Goal: Information Seeking & Learning: Learn about a topic

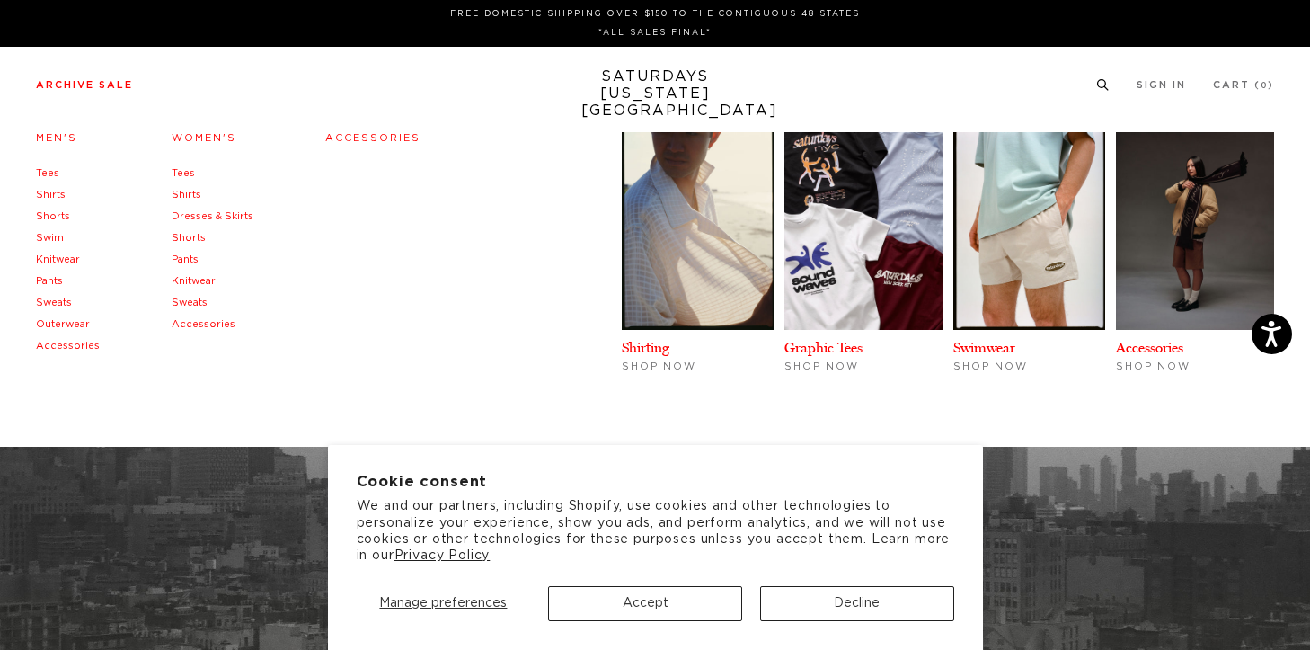
click at [385, 135] on link "Accessories" at bounding box center [372, 138] width 95 height 10
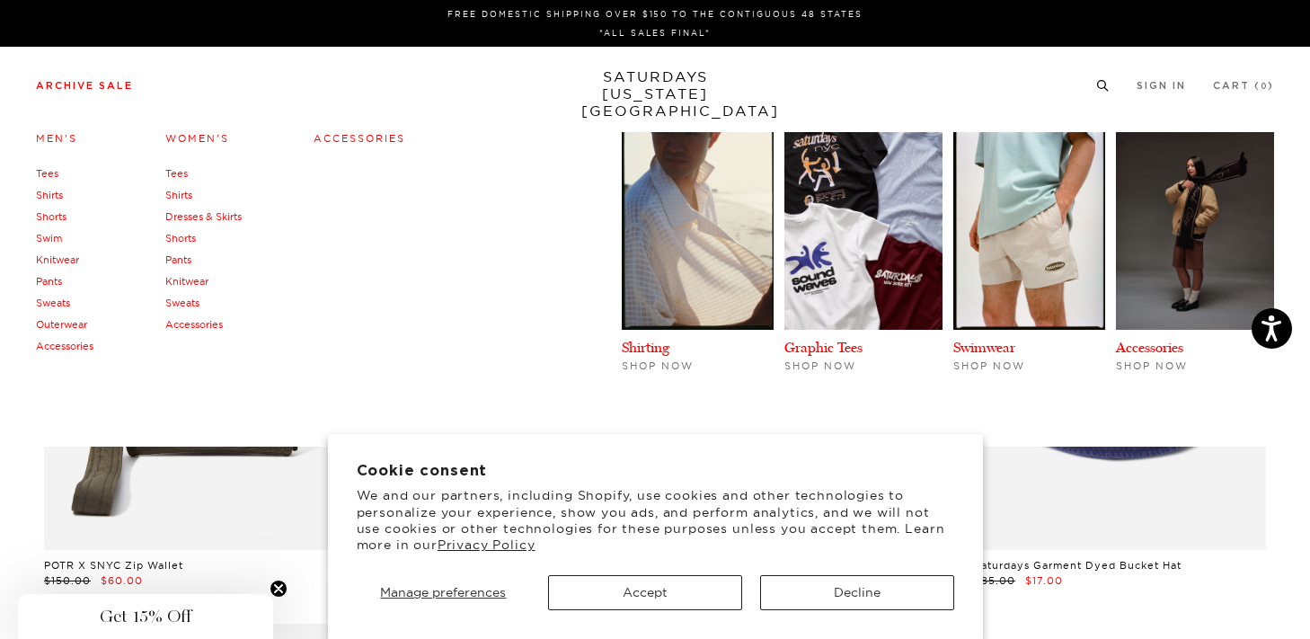
click at [72, 345] on link "Accessories" at bounding box center [65, 346] width 58 height 13
click at [194, 324] on link "Accessories" at bounding box center [194, 324] width 58 height 13
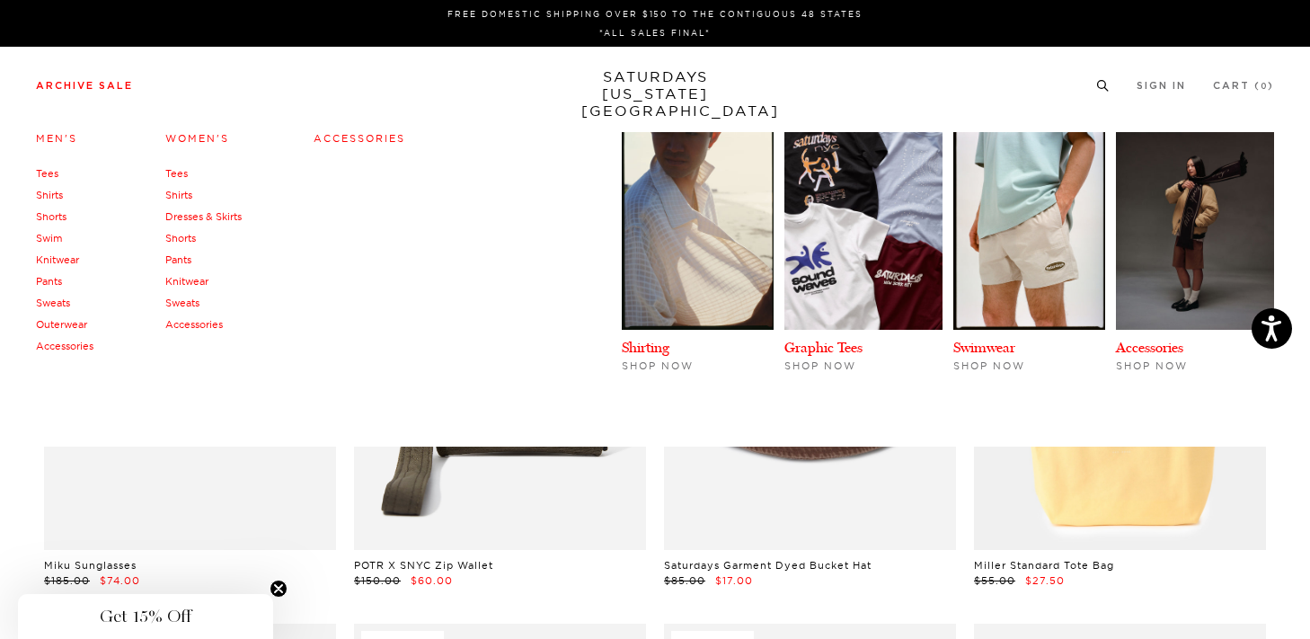
click at [185, 303] on link "Sweats" at bounding box center [182, 303] width 34 height 13
click at [185, 283] on link "Knitwear" at bounding box center [186, 281] width 43 height 13
click at [179, 261] on link "Pants" at bounding box center [178, 259] width 26 height 13
click at [191, 237] on link "Shorts" at bounding box center [180, 238] width 31 height 13
click at [189, 217] on link "Dresses & Skirts" at bounding box center [203, 216] width 76 height 13
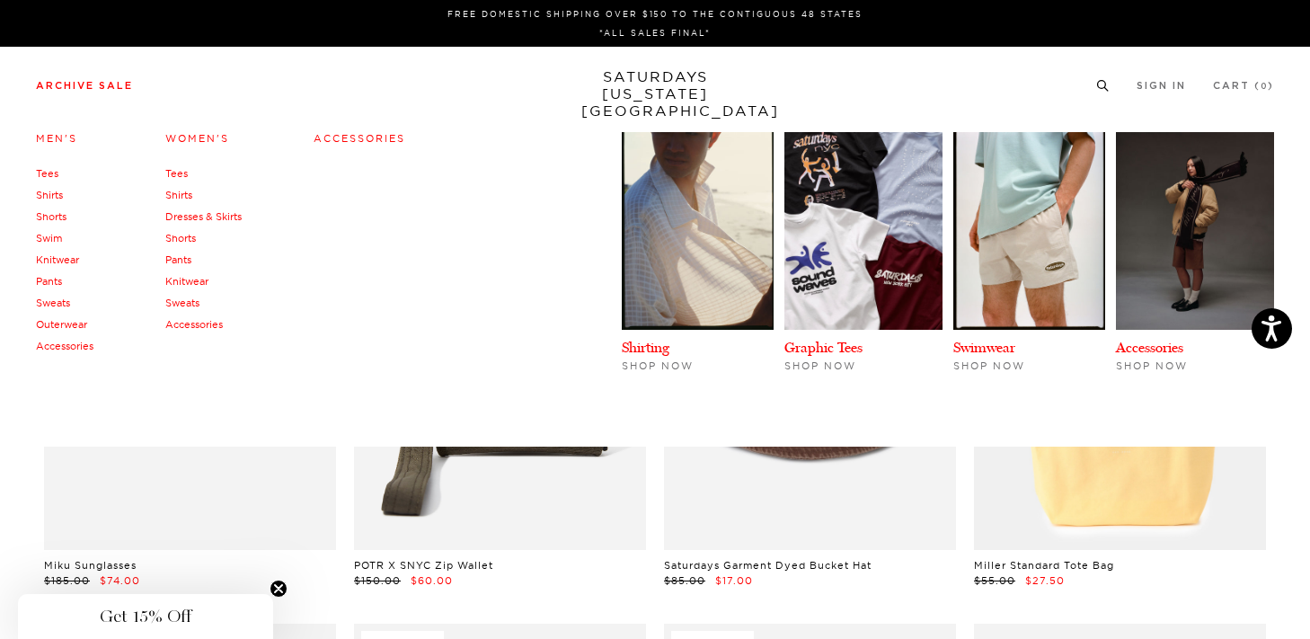
click at [182, 194] on link "Shirts" at bounding box center [178, 195] width 27 height 13
click at [180, 174] on link "Tees" at bounding box center [176, 173] width 22 height 13
click at [67, 346] on link "Accessories" at bounding box center [65, 346] width 58 height 13
click at [74, 327] on link "Outerwear" at bounding box center [61, 324] width 51 height 13
click at [58, 304] on link "Sweats" at bounding box center [53, 303] width 34 height 13
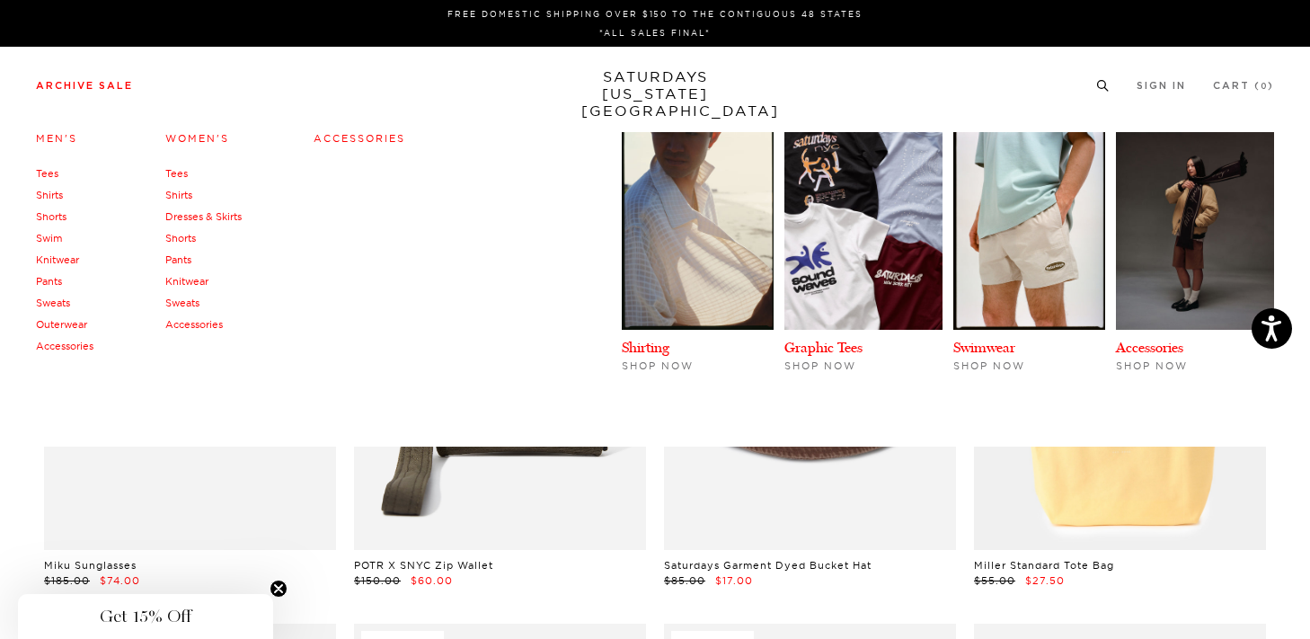
click at [57, 281] on link "Pants" at bounding box center [49, 281] width 26 height 13
click at [57, 260] on link "Knitwear" at bounding box center [57, 259] width 43 height 13
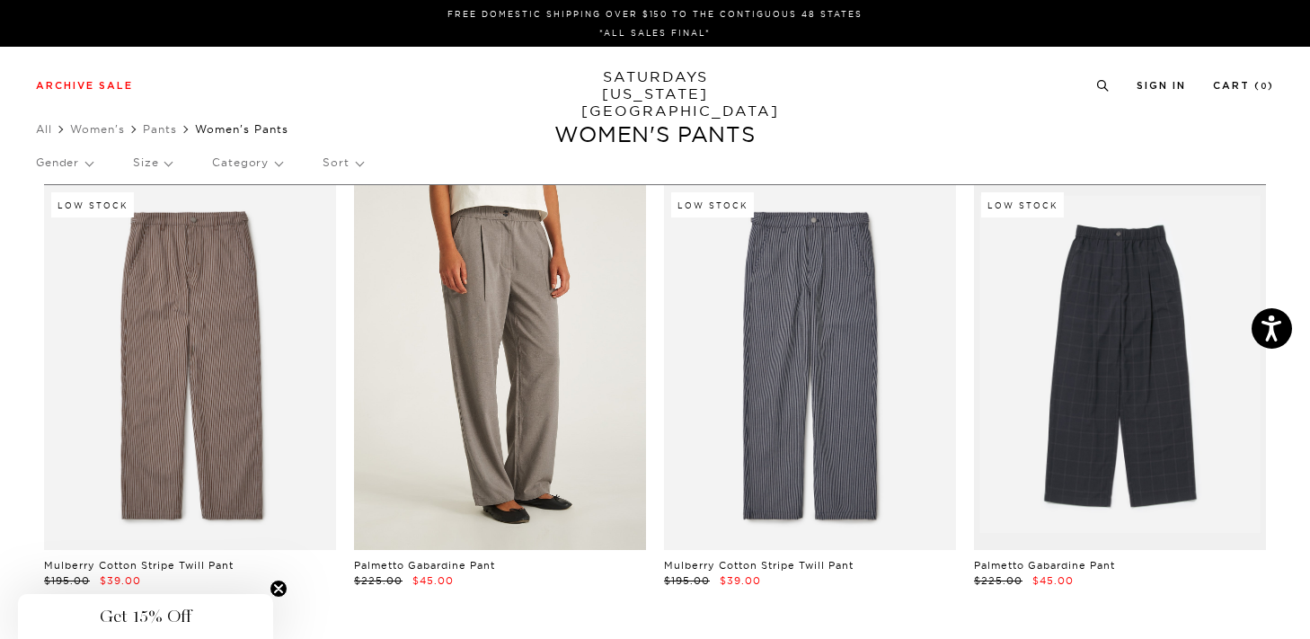
scroll to position [313, 0]
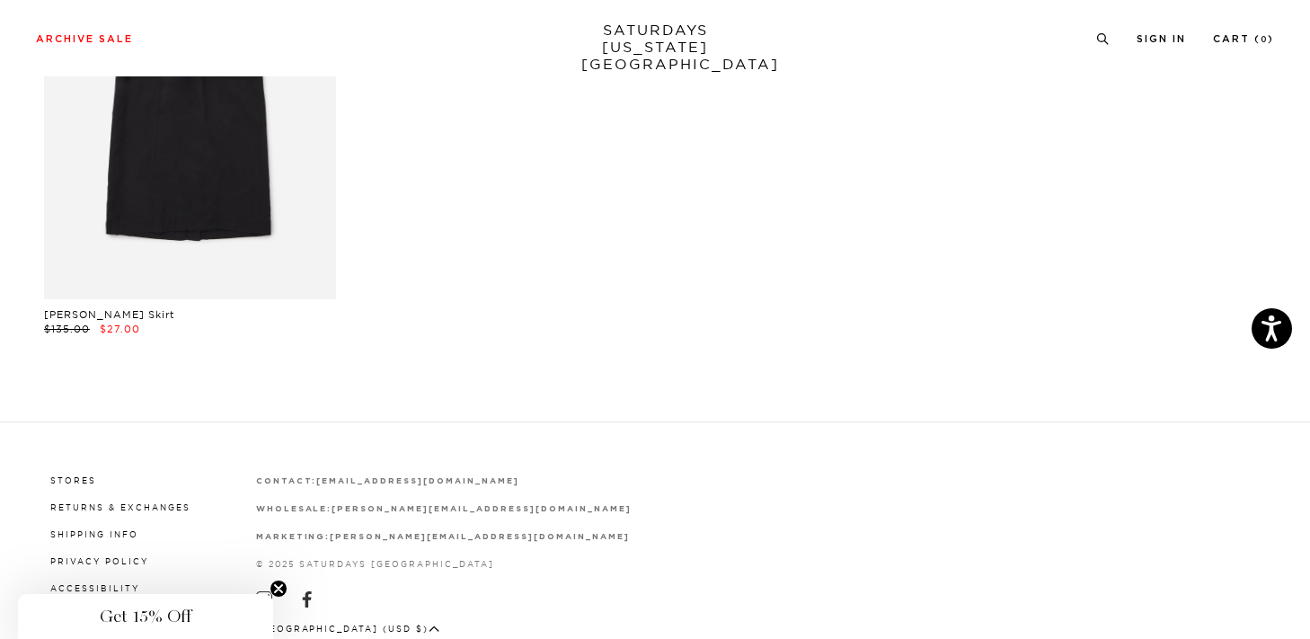
scroll to position [722, 0]
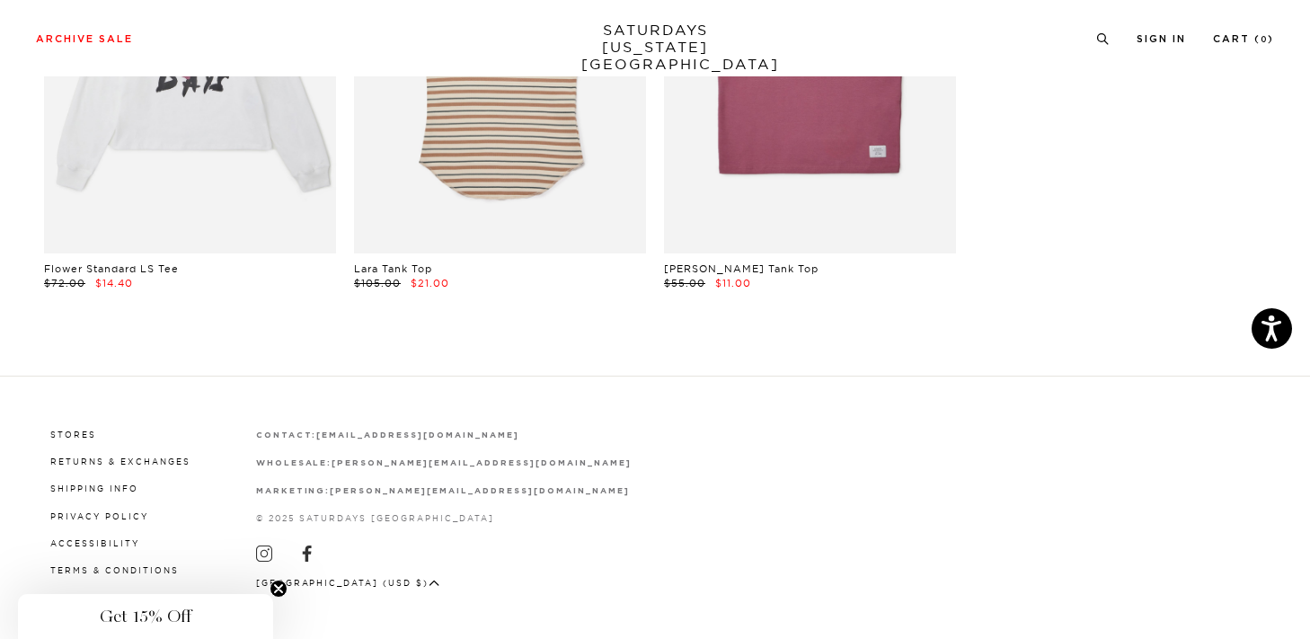
scroll to position [1179, 0]
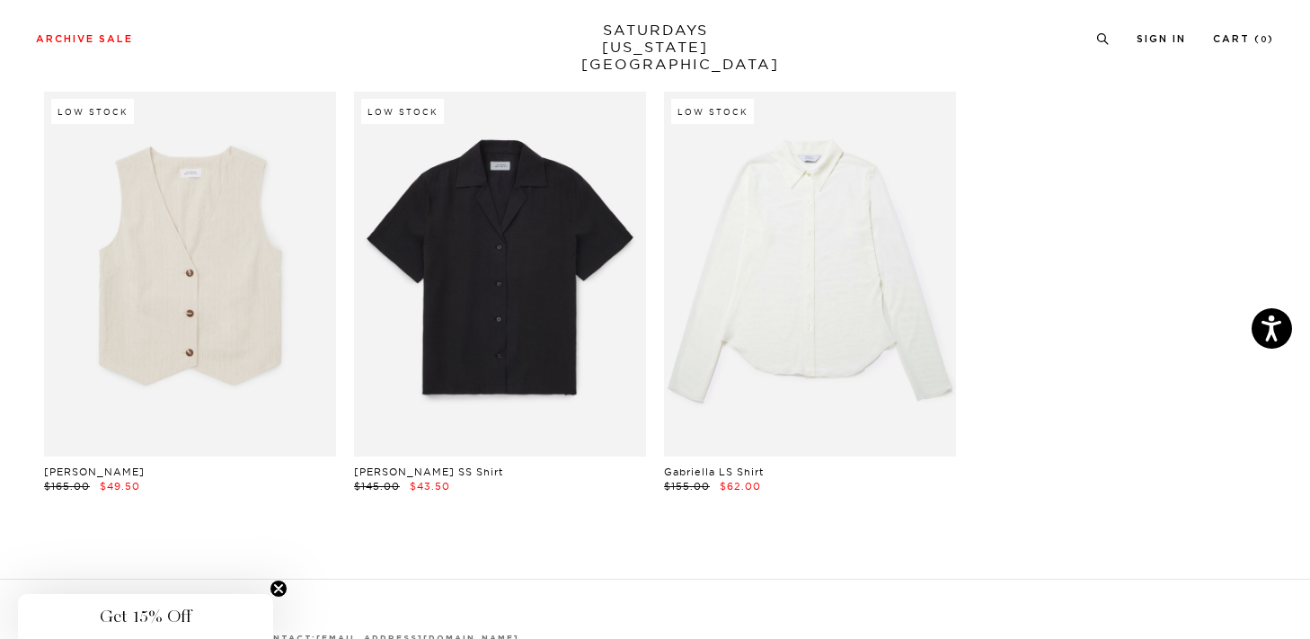
scroll to position [979, 0]
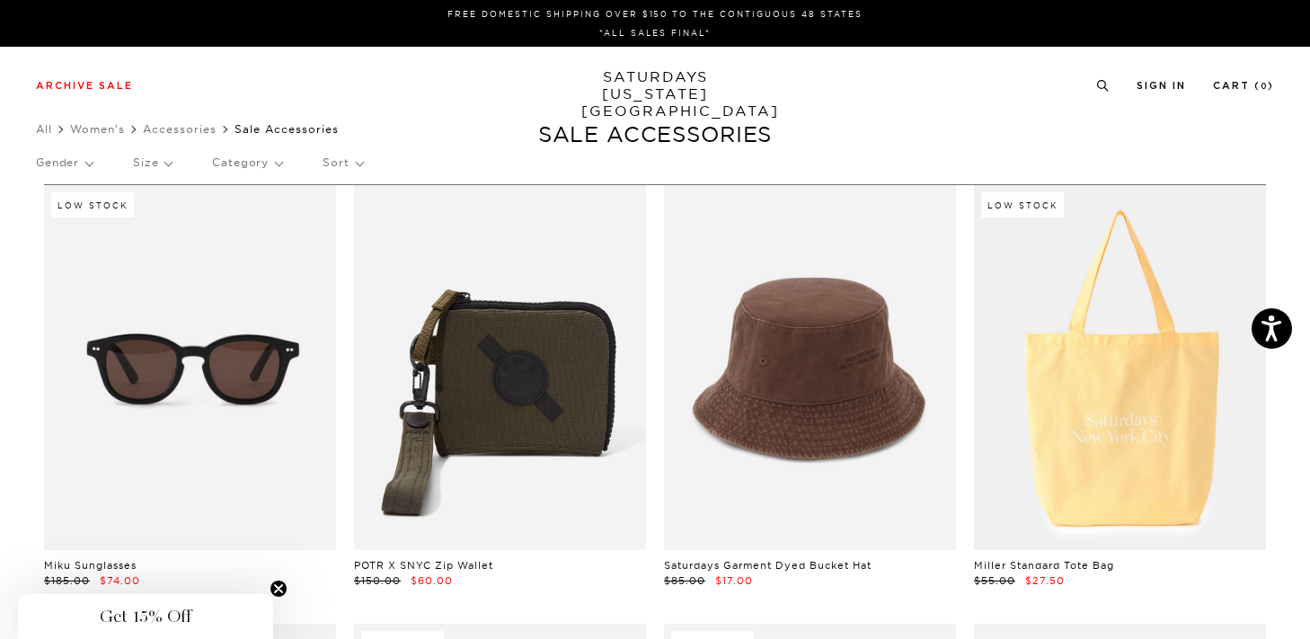
click at [166, 171] on p "Size" at bounding box center [152, 162] width 39 height 41
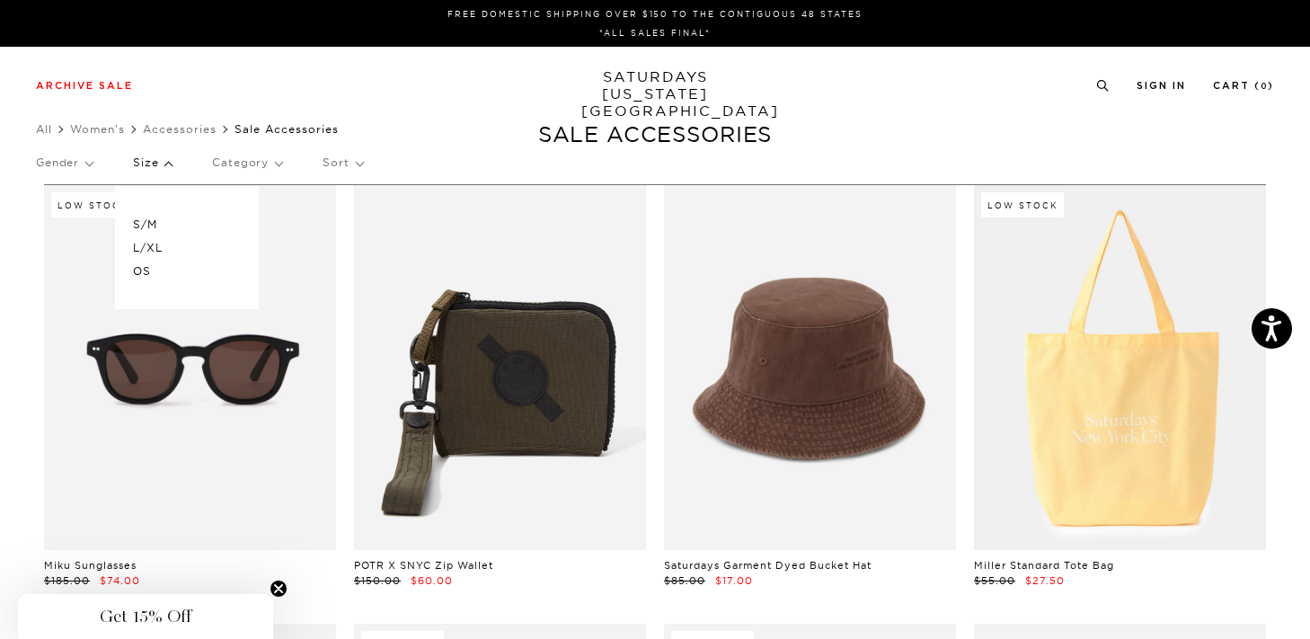
click at [166, 171] on p "Size" at bounding box center [152, 162] width 39 height 41
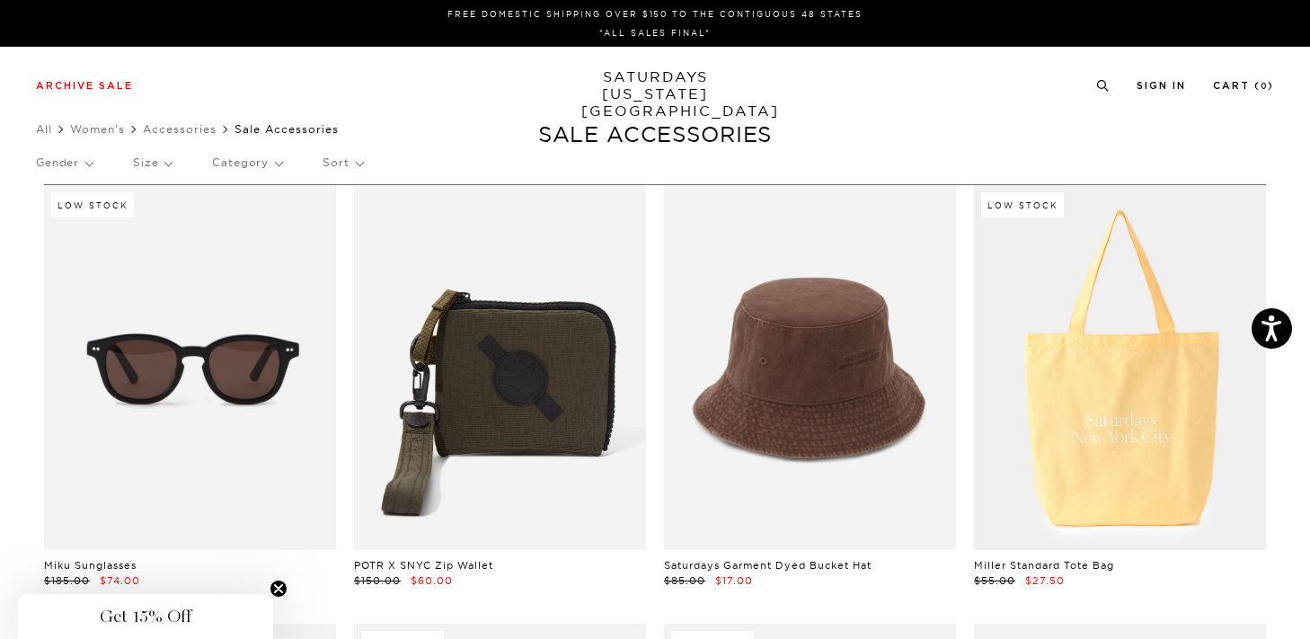
click at [89, 167] on p "Gender" at bounding box center [64, 162] width 57 height 41
click at [242, 166] on p "Category" at bounding box center [247, 162] width 70 height 41
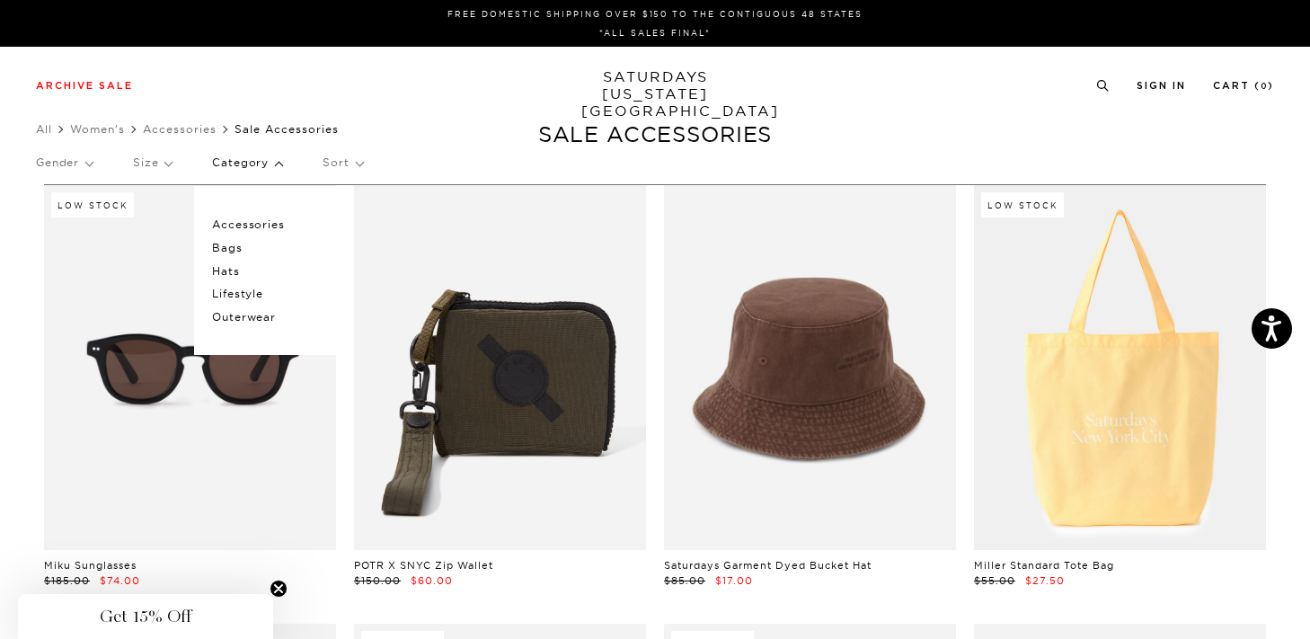
click at [242, 166] on p "Category" at bounding box center [247, 162] width 70 height 41
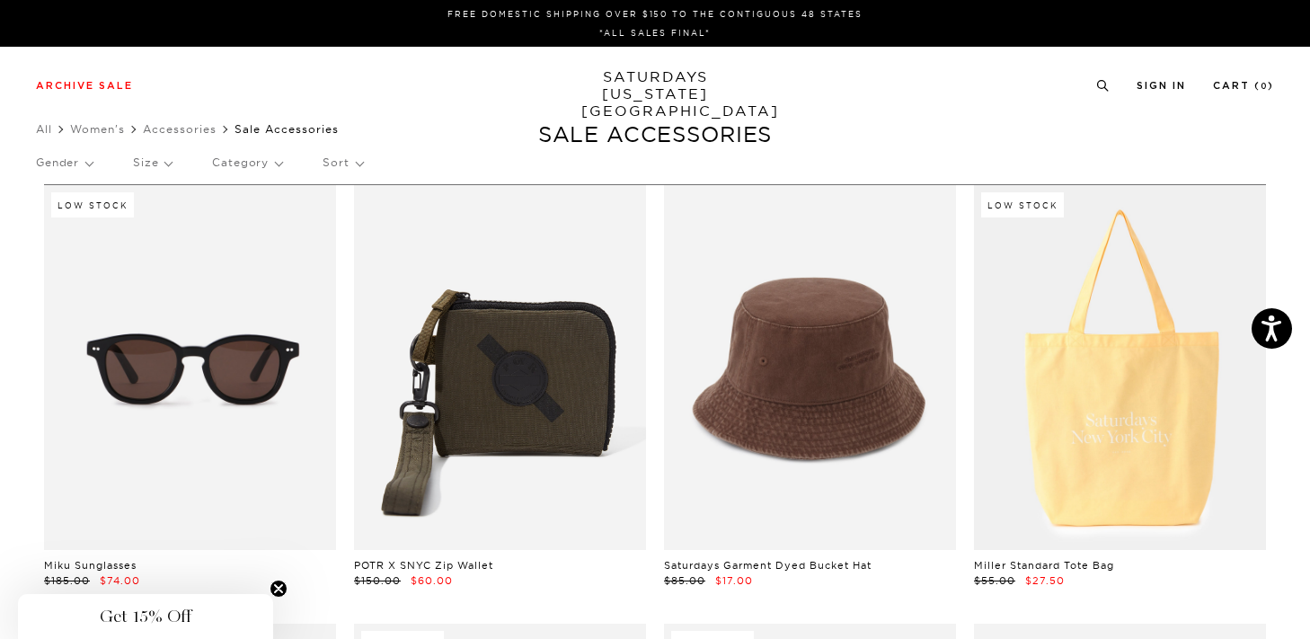
click at [354, 165] on p "Sort" at bounding box center [343, 162] width 40 height 41
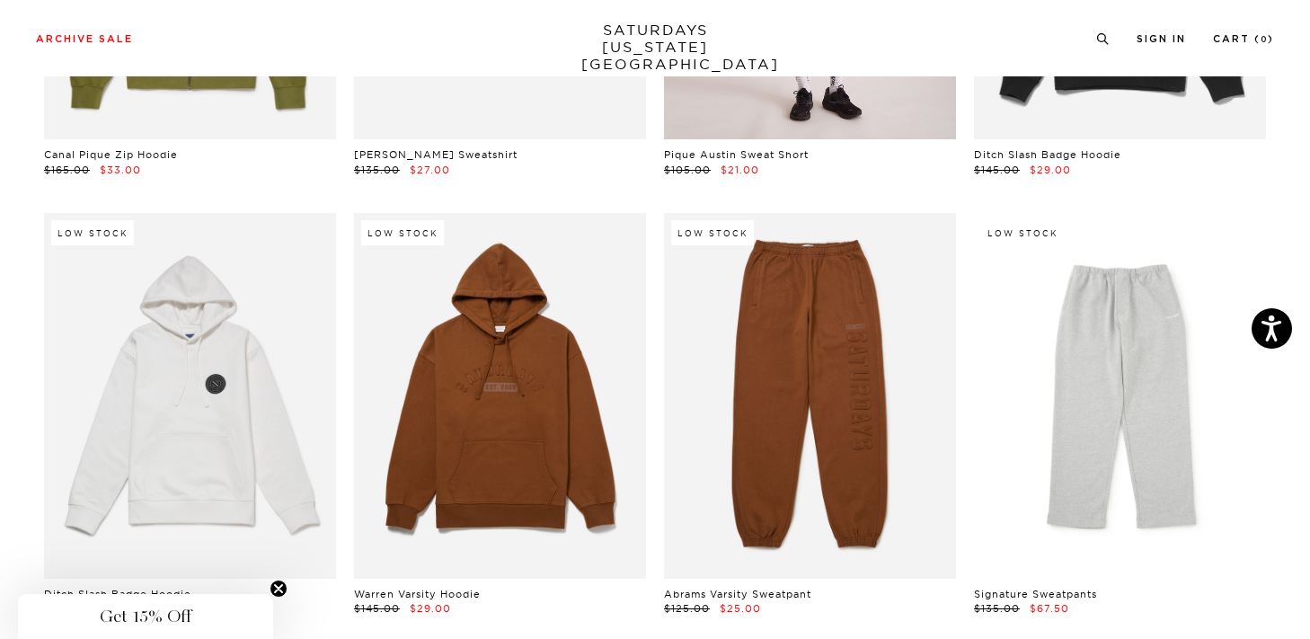
scroll to position [412, 0]
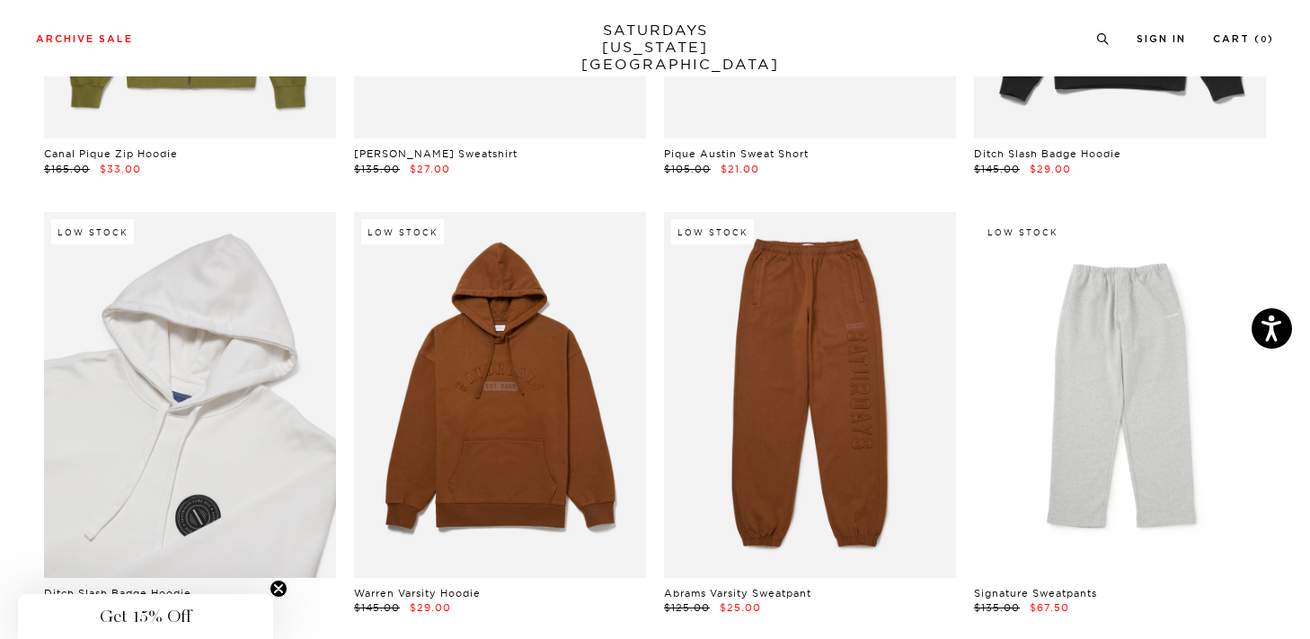
click at [146, 314] on link at bounding box center [190, 394] width 292 height 365
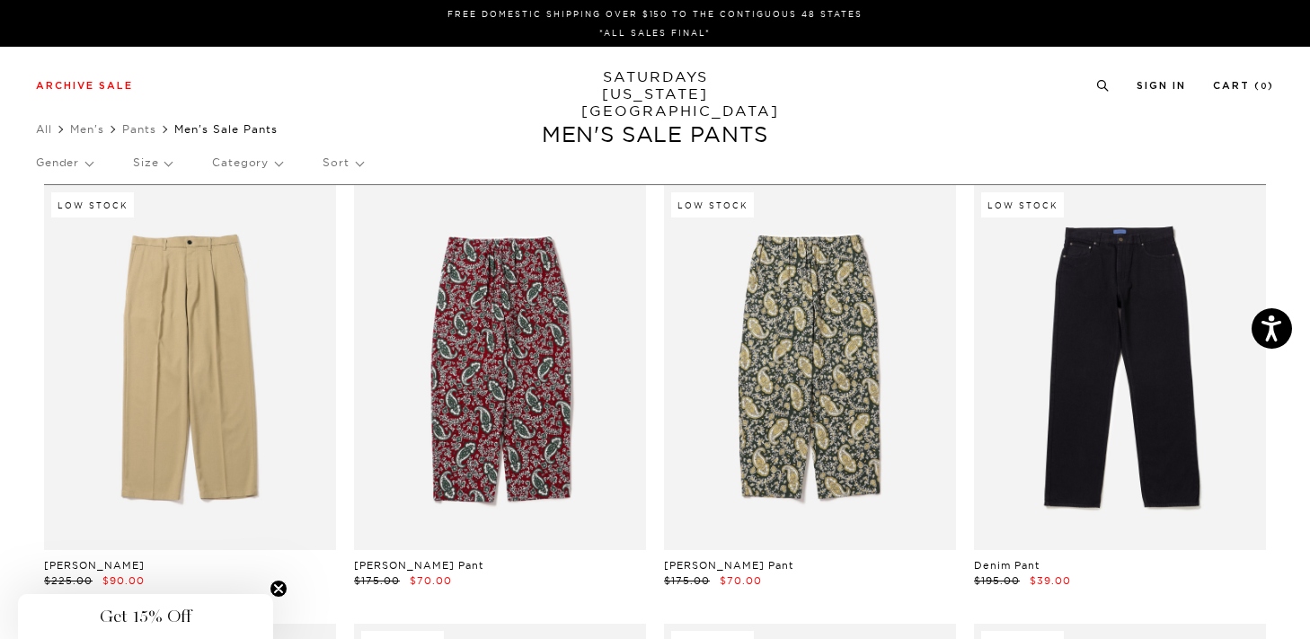
click at [244, 158] on p "Category" at bounding box center [247, 162] width 70 height 41
click at [172, 160] on div "Gender Size Category Pants Sort" at bounding box center [655, 166] width 1238 height 48
click at [165, 164] on p "Size" at bounding box center [152, 162] width 39 height 41
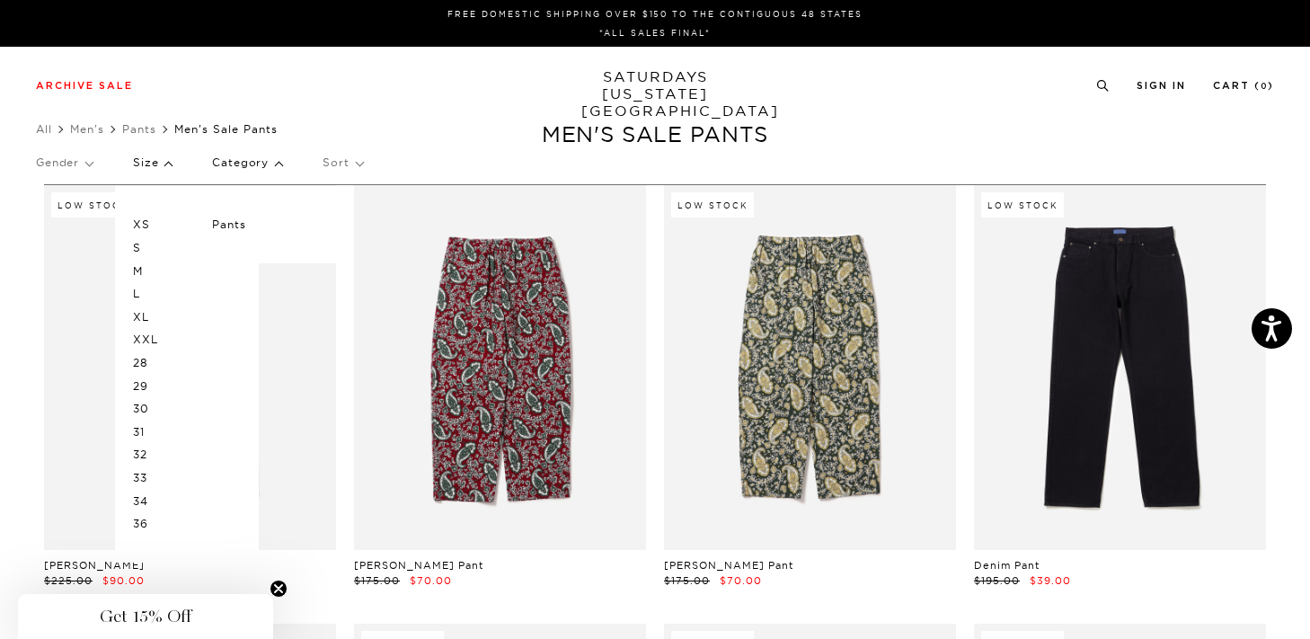
click at [368, 162] on div "Gender Size XS S M L XL XXL 28 29 30 31 32 33 34 36 Category Pants Sort" at bounding box center [655, 166] width 1238 height 48
click at [357, 162] on p "Sort" at bounding box center [343, 162] width 40 height 41
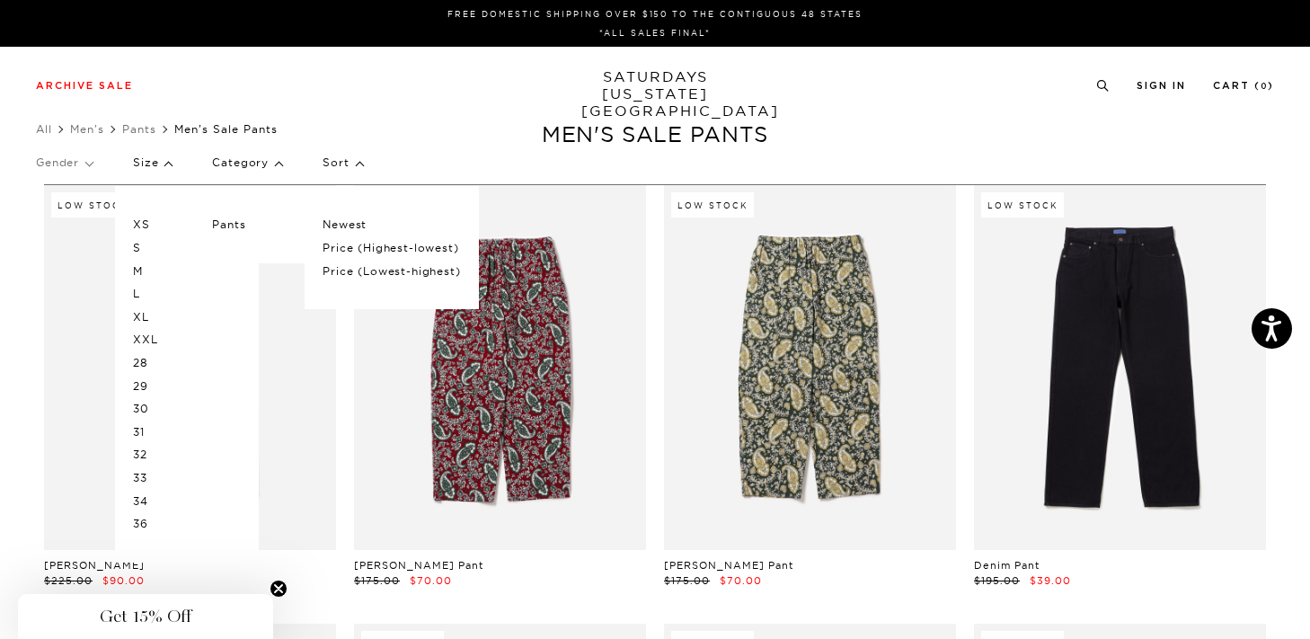
click at [357, 265] on p "Price (Lowest-highest)" at bounding box center [391, 271] width 137 height 23
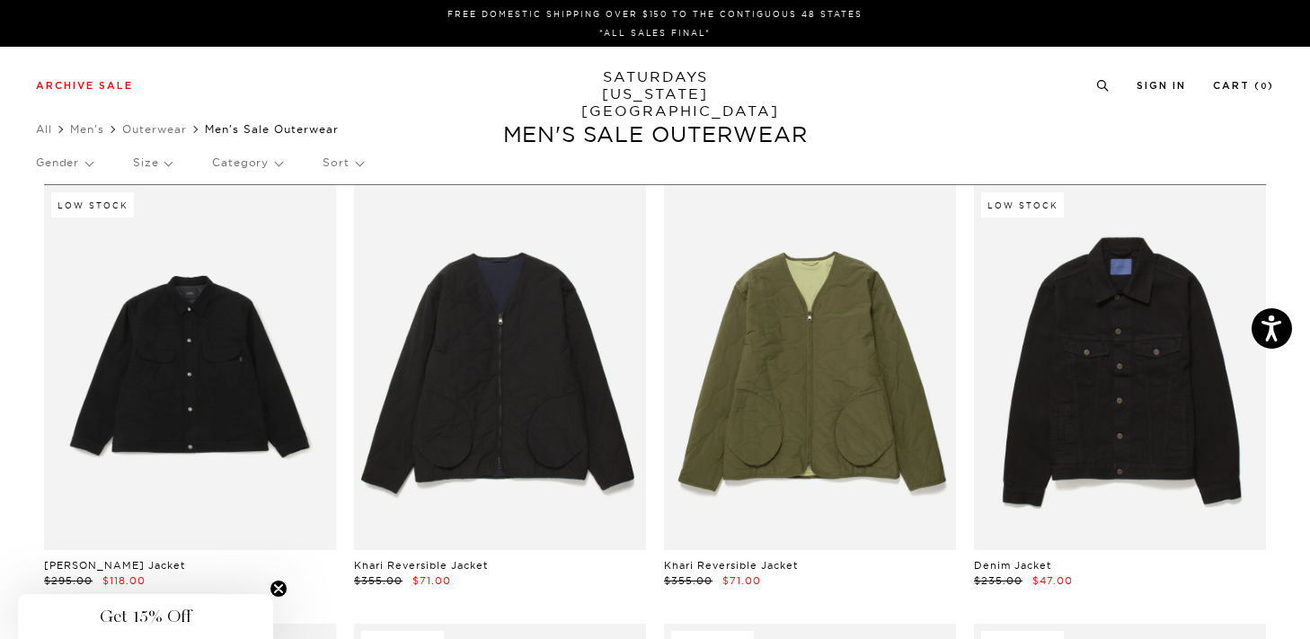
click at [165, 164] on p "Size" at bounding box center [152, 162] width 39 height 41
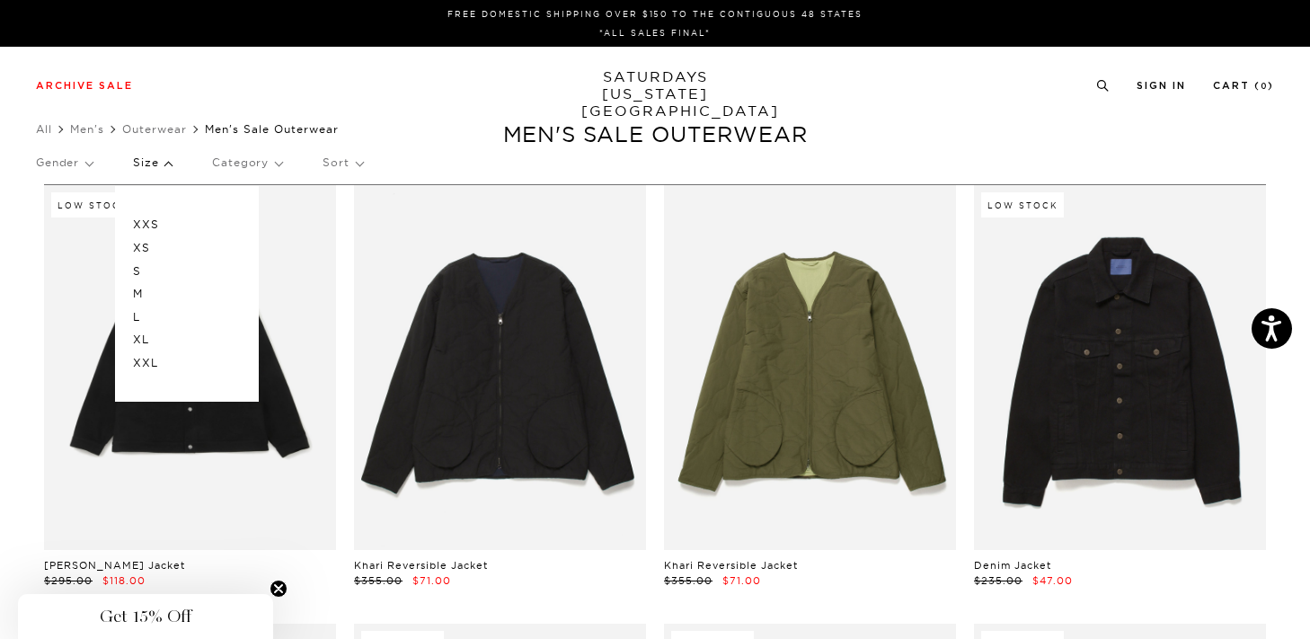
click at [165, 164] on p "Size" at bounding box center [152, 162] width 39 height 41
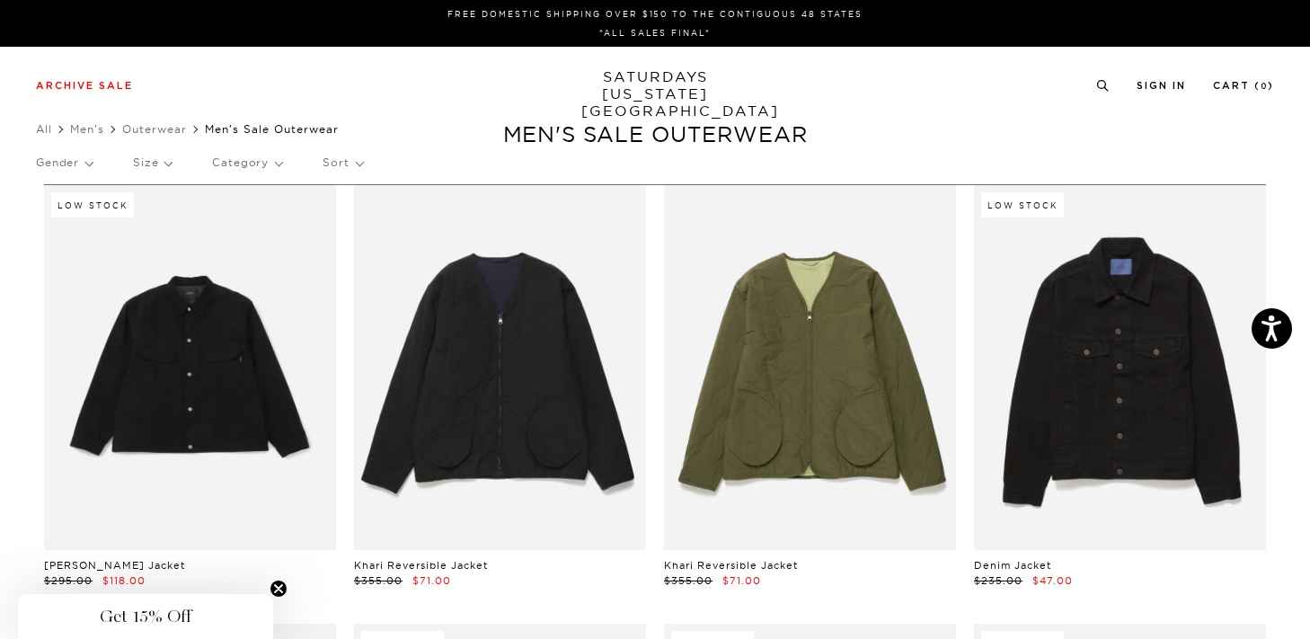
click at [79, 163] on p "Gender" at bounding box center [64, 162] width 57 height 41
click at [266, 159] on p "Category" at bounding box center [247, 162] width 70 height 41
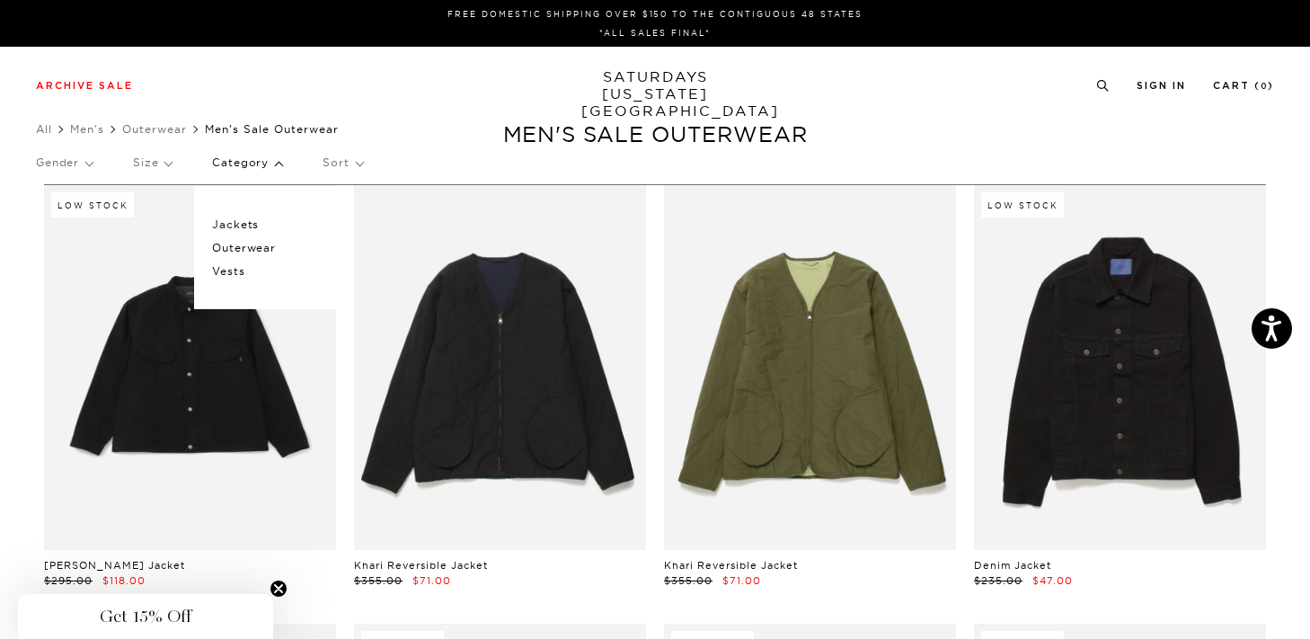
click at [266, 159] on p "Category" at bounding box center [247, 162] width 70 height 41
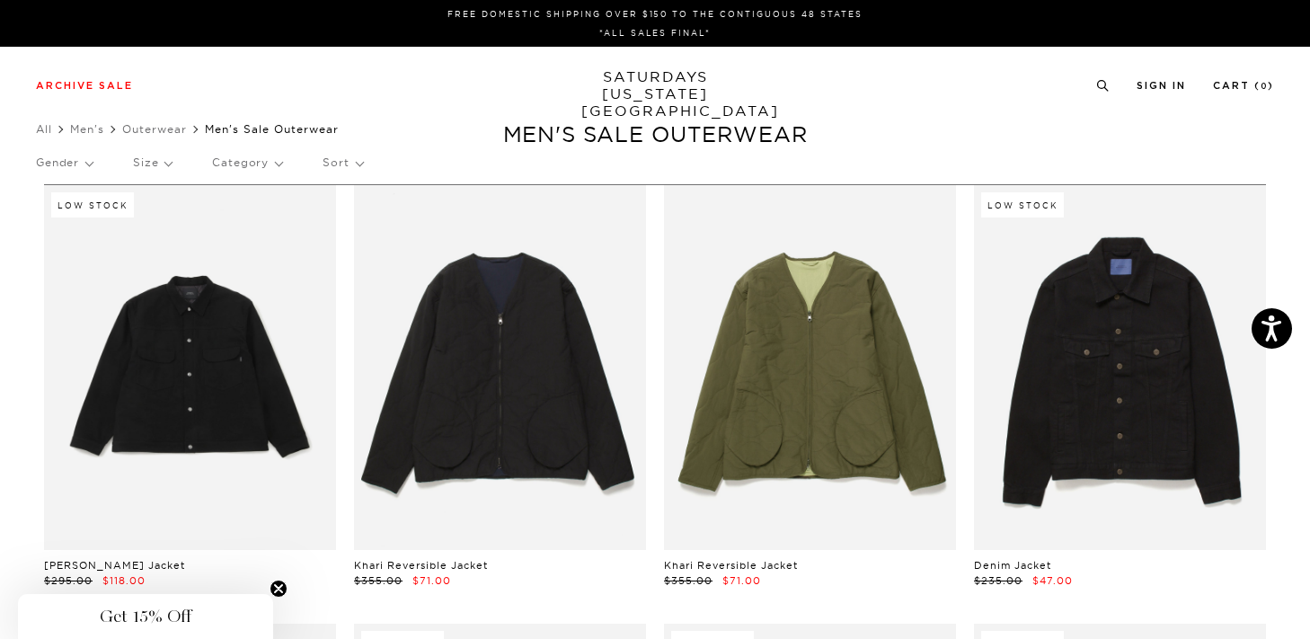
click at [371, 161] on div "Gender Size Category Jackets Outerwear Vests Sort" at bounding box center [655, 166] width 1238 height 48
click at [365, 161] on div "Gender Size Category Sort" at bounding box center [655, 162] width 1238 height 41
click at [354, 162] on p "Sort" at bounding box center [343, 162] width 40 height 41
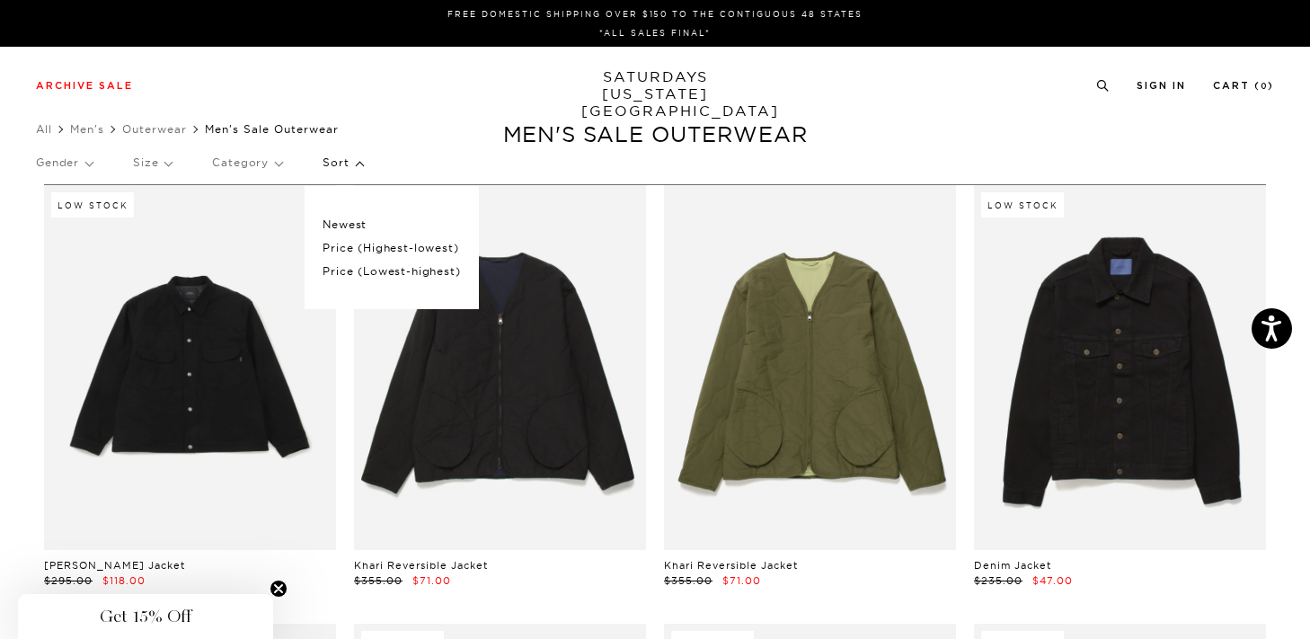
click at [354, 162] on p "Sort" at bounding box center [343, 162] width 40 height 41
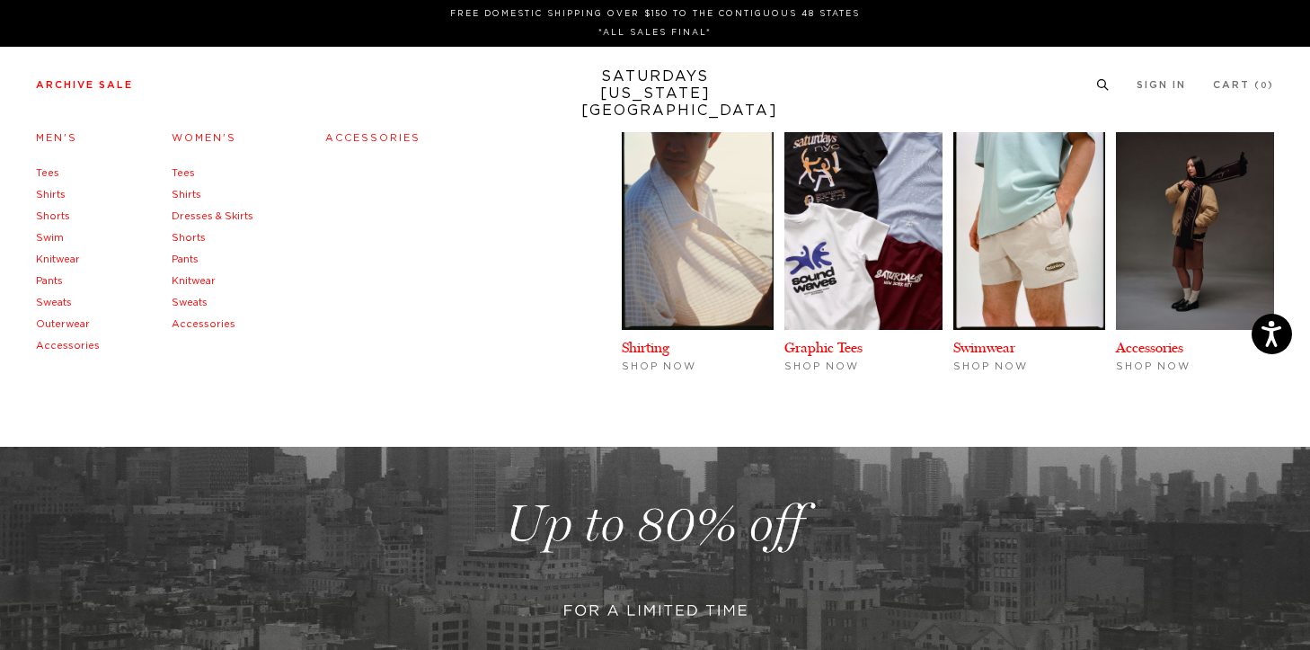
click at [52, 171] on link "Tees" at bounding box center [47, 173] width 23 height 10
click at [49, 192] on link "Shirts" at bounding box center [51, 195] width 30 height 10
click at [55, 199] on link "Shirts" at bounding box center [51, 195] width 30 height 10
click at [54, 221] on link "Shorts" at bounding box center [53, 216] width 34 height 10
click at [57, 258] on link "Knitwear" at bounding box center [58, 259] width 44 height 10
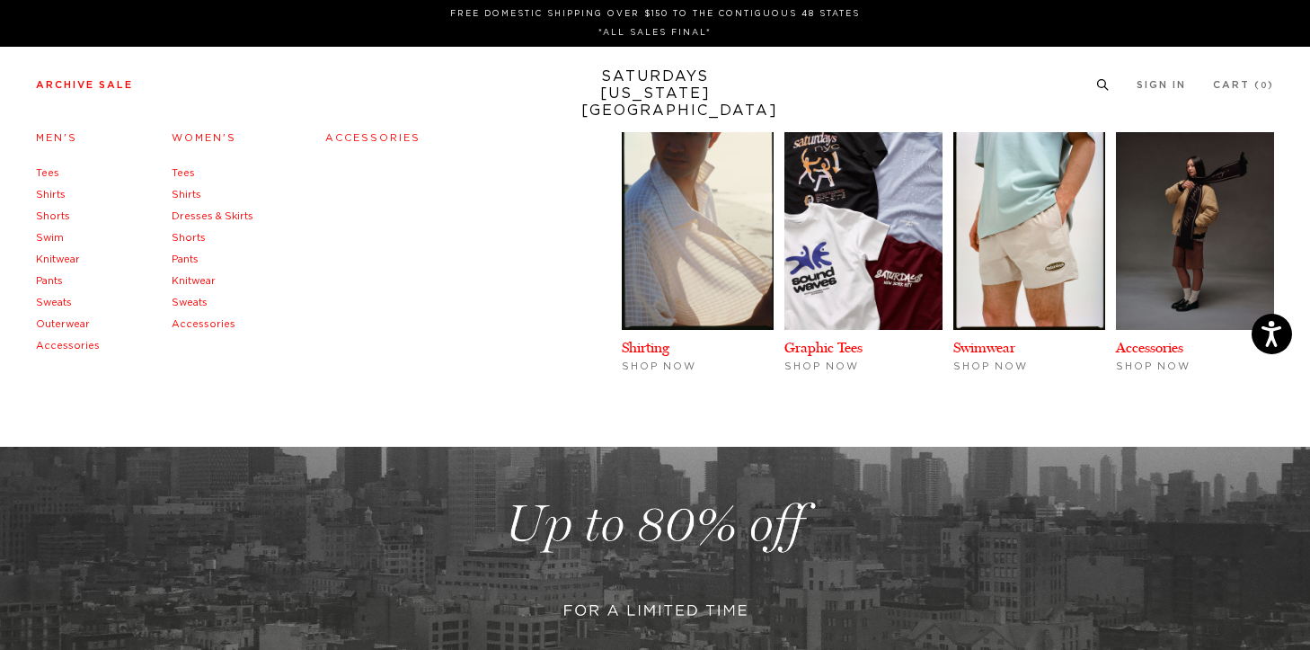
click at [56, 286] on link "Pants" at bounding box center [49, 281] width 27 height 10
click at [56, 307] on link "Sweats" at bounding box center [54, 302] width 36 height 10
click at [59, 323] on link "Outerwear" at bounding box center [63, 324] width 54 height 10
click at [66, 350] on link "Accessories" at bounding box center [68, 346] width 64 height 10
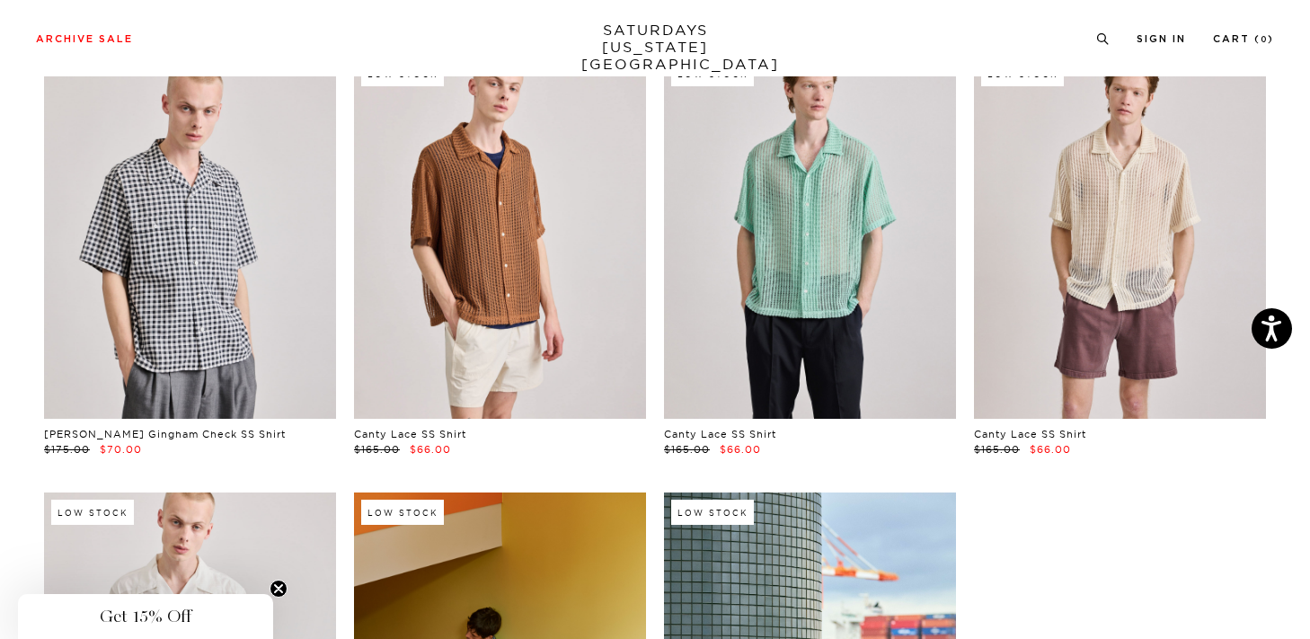
scroll to position [5401, 0]
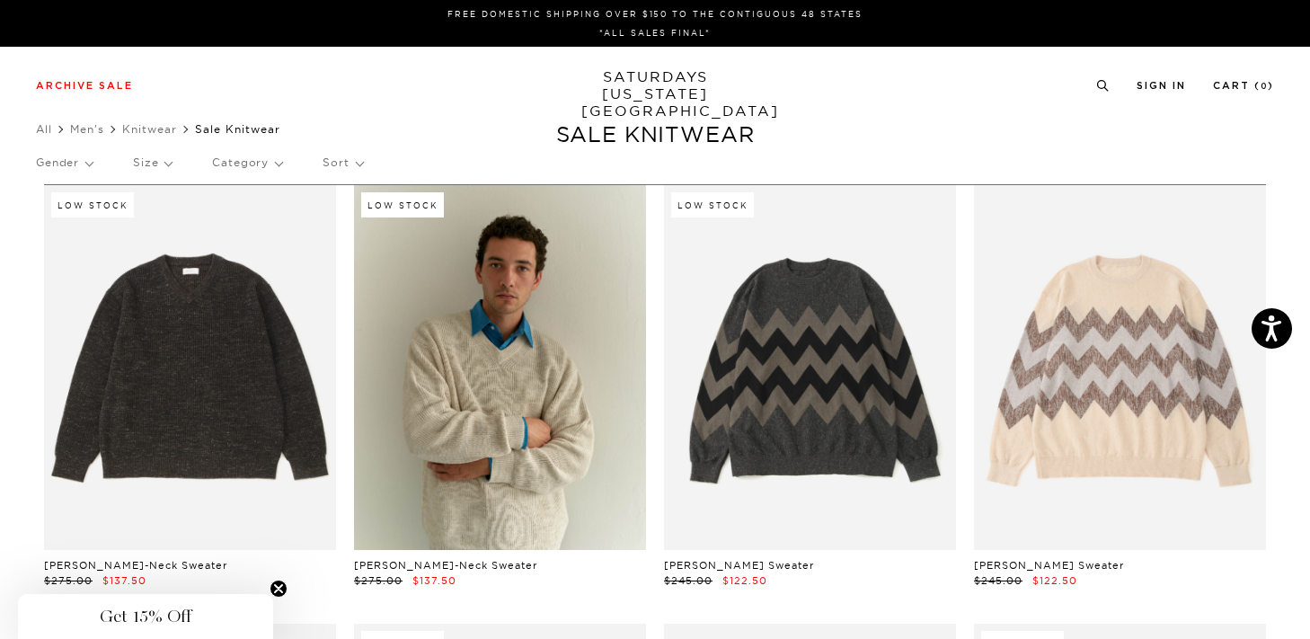
click at [151, 152] on p "Size" at bounding box center [152, 162] width 39 height 41
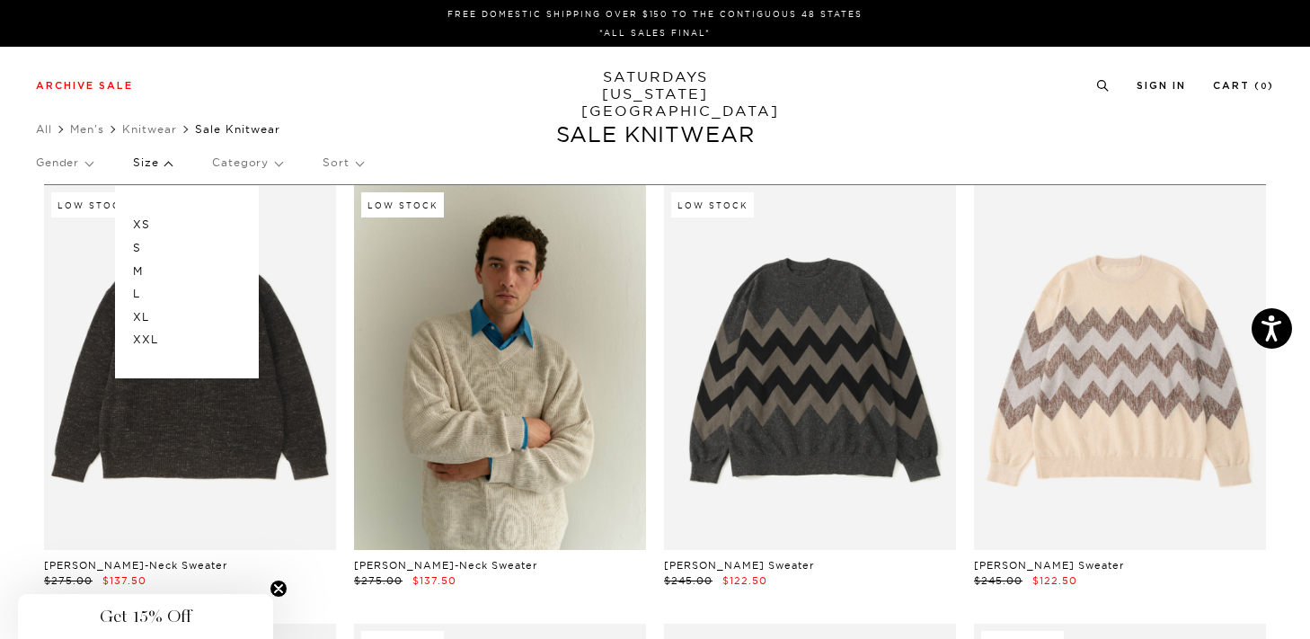
click at [151, 152] on p "Size" at bounding box center [152, 162] width 39 height 41
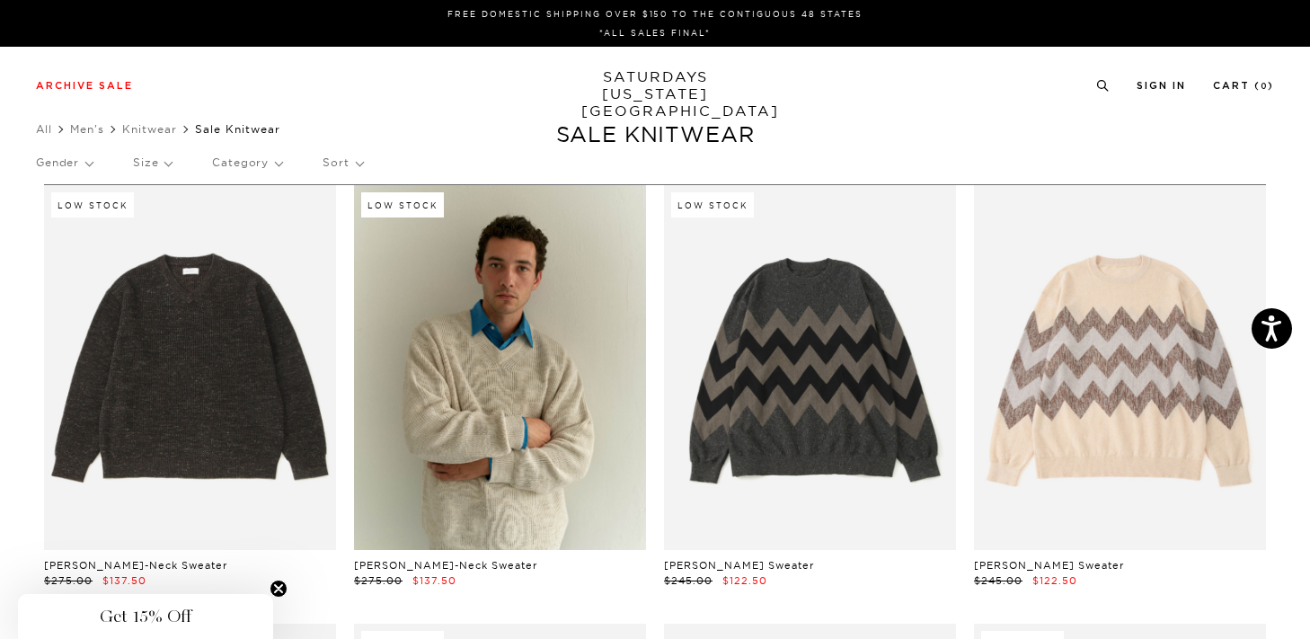
click at [89, 154] on p "Gender" at bounding box center [64, 162] width 57 height 41
click at [252, 160] on p "Category" at bounding box center [247, 162] width 70 height 41
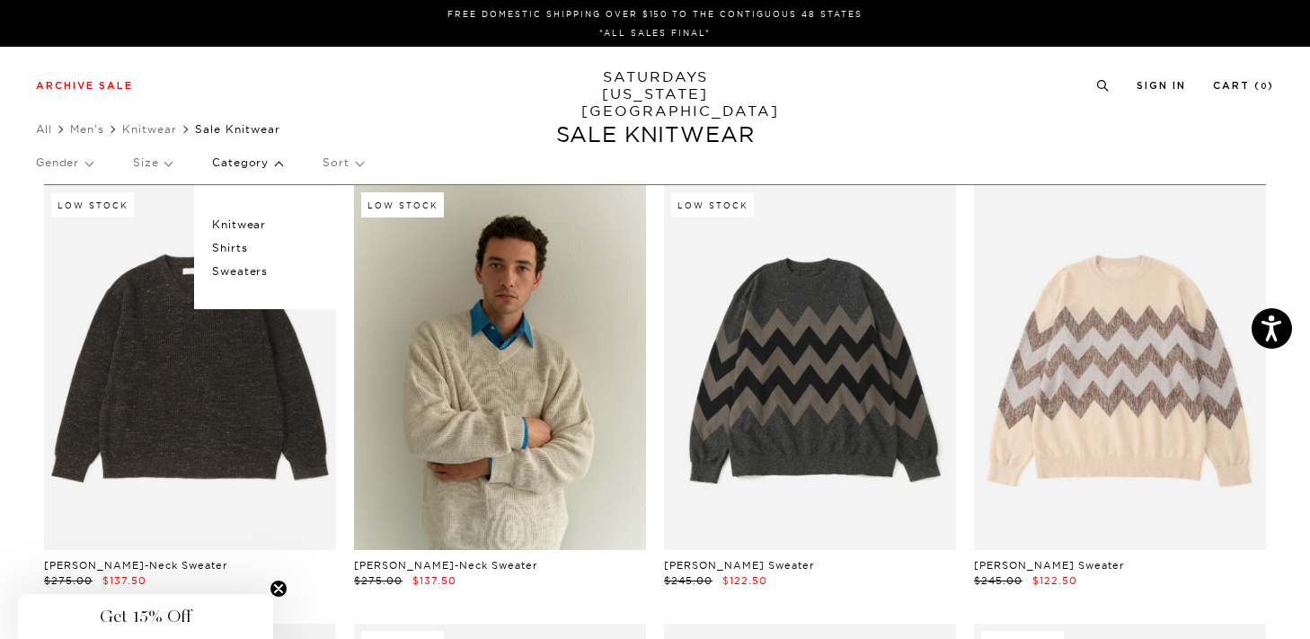
click at [252, 160] on p "Category" at bounding box center [247, 162] width 70 height 41
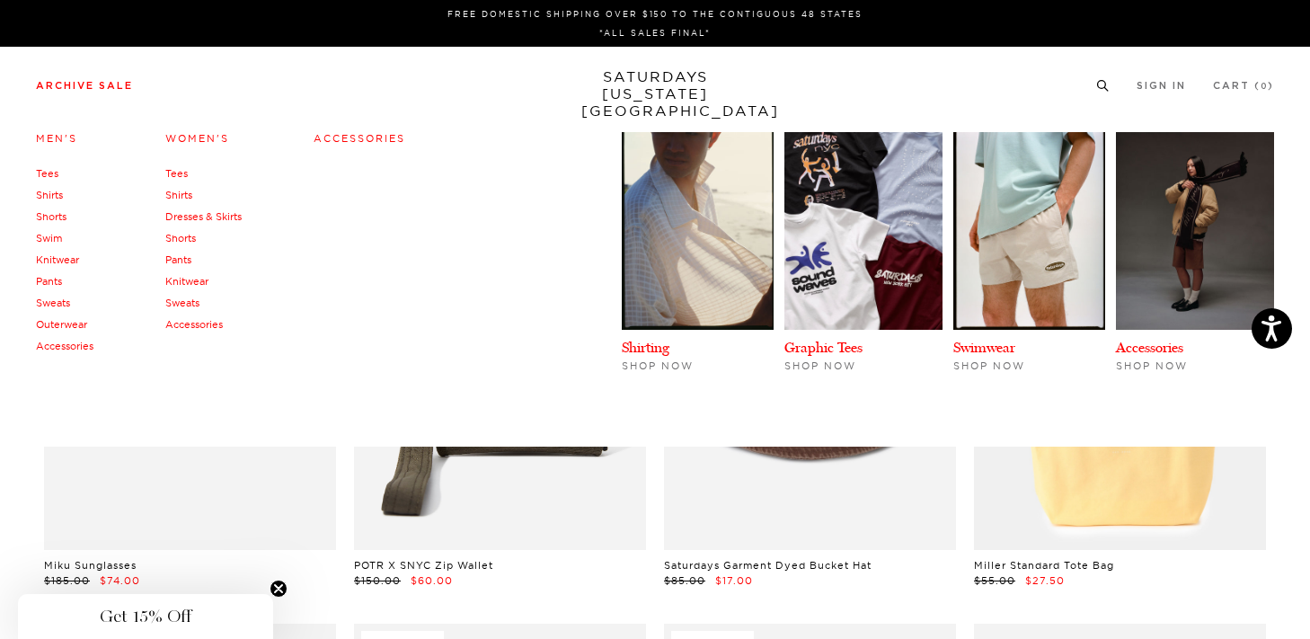
click at [83, 350] on link "Accessories" at bounding box center [65, 346] width 58 height 13
click at [200, 326] on link "Accessories" at bounding box center [194, 324] width 58 height 13
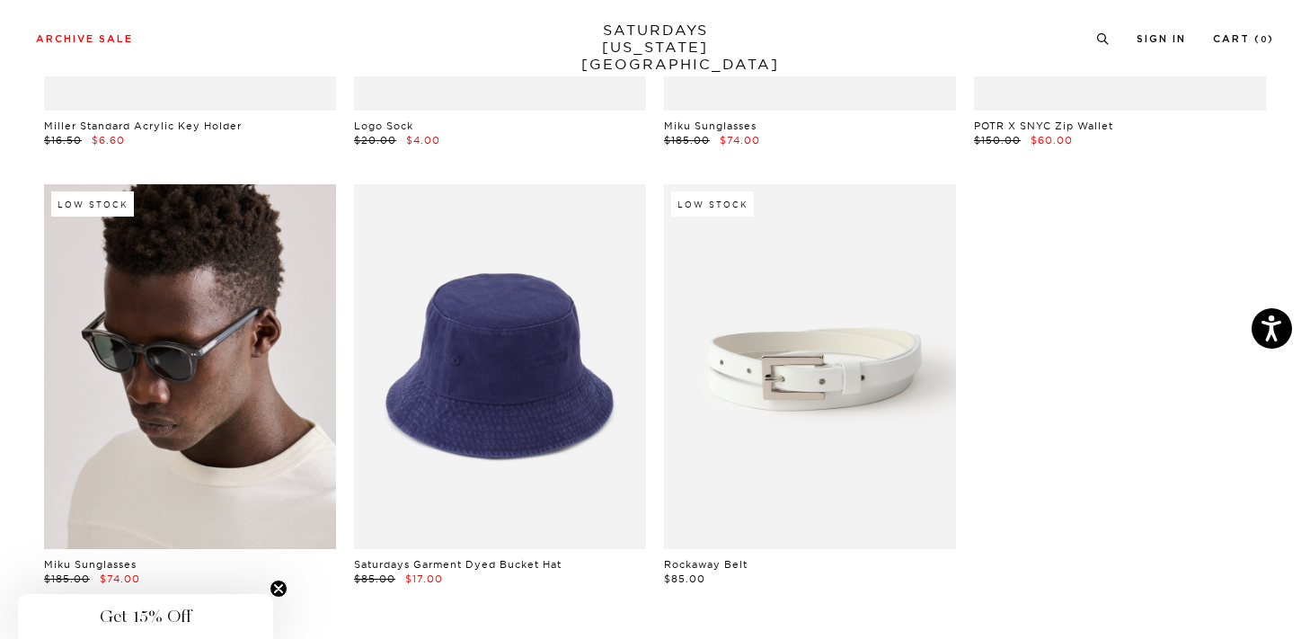
scroll to position [885, 0]
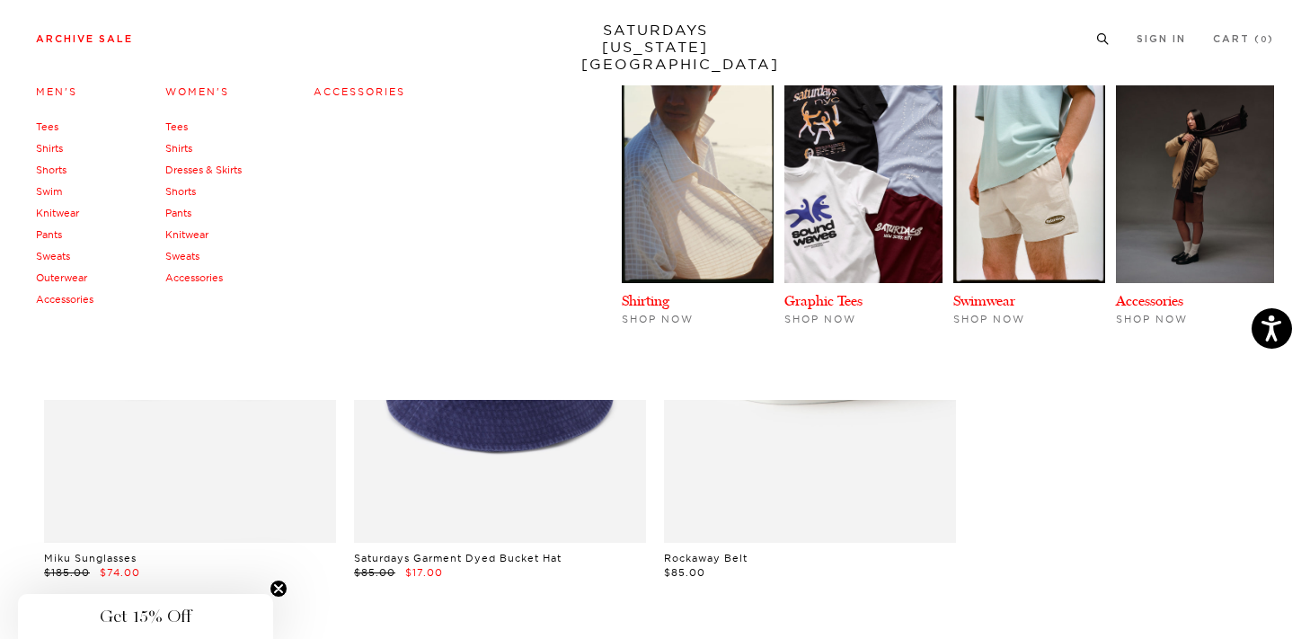
click at [74, 297] on link "Accessories" at bounding box center [65, 299] width 58 height 13
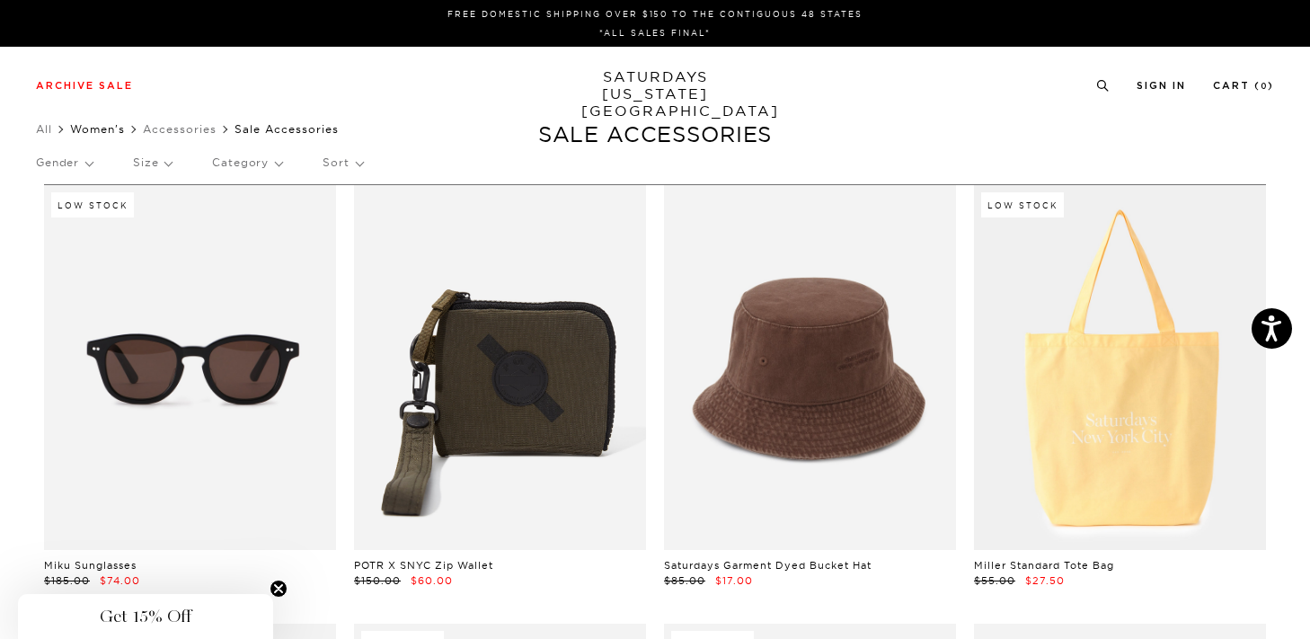
click at [111, 131] on link "Women's" at bounding box center [97, 128] width 55 height 13
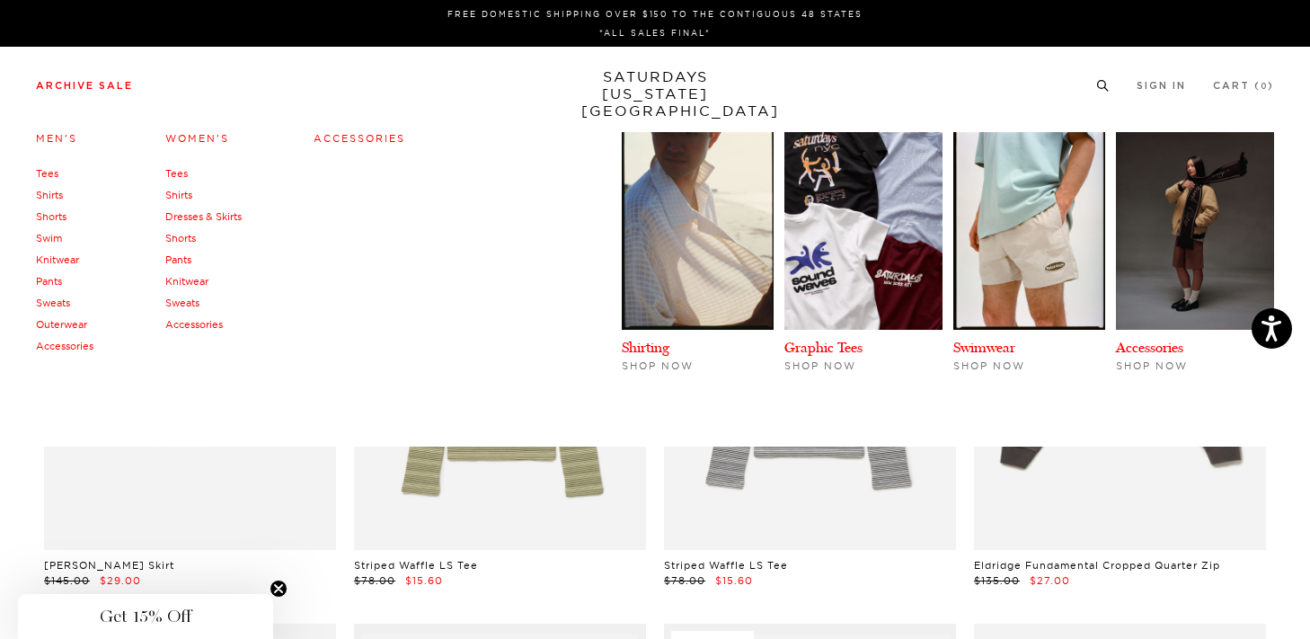
click at [180, 325] on link "Accessories" at bounding box center [194, 324] width 58 height 13
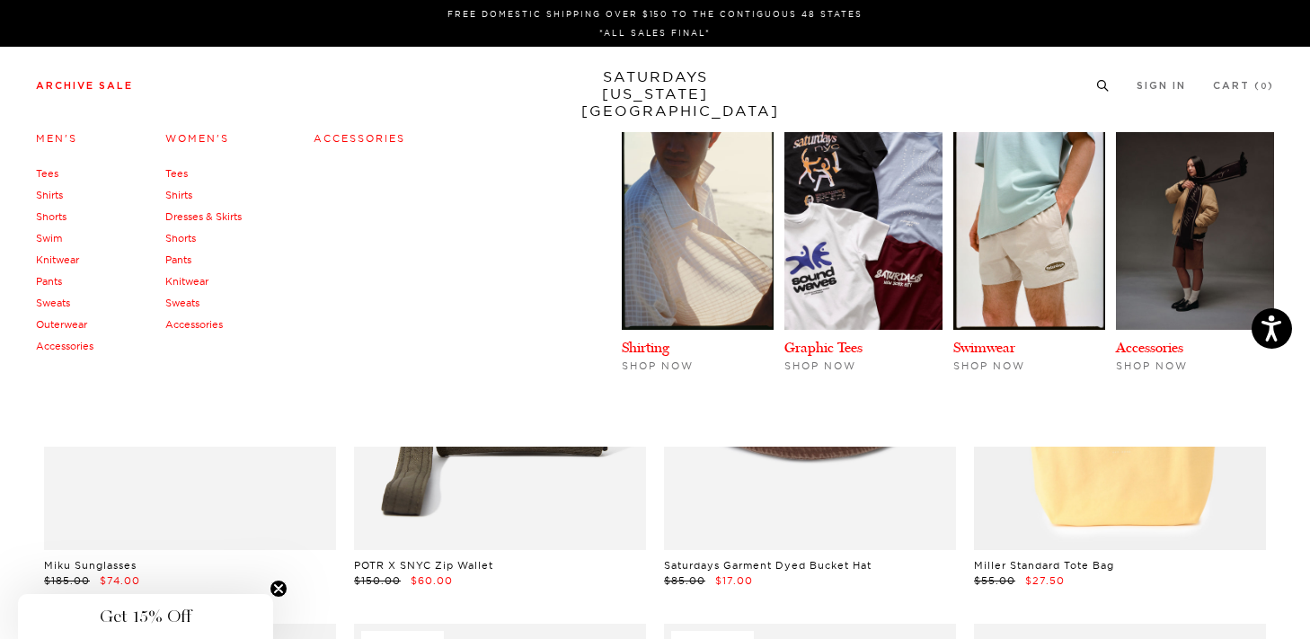
click at [76, 349] on link "Accessories" at bounding box center [65, 346] width 58 height 13
click at [71, 348] on link "Accessories" at bounding box center [65, 346] width 58 height 13
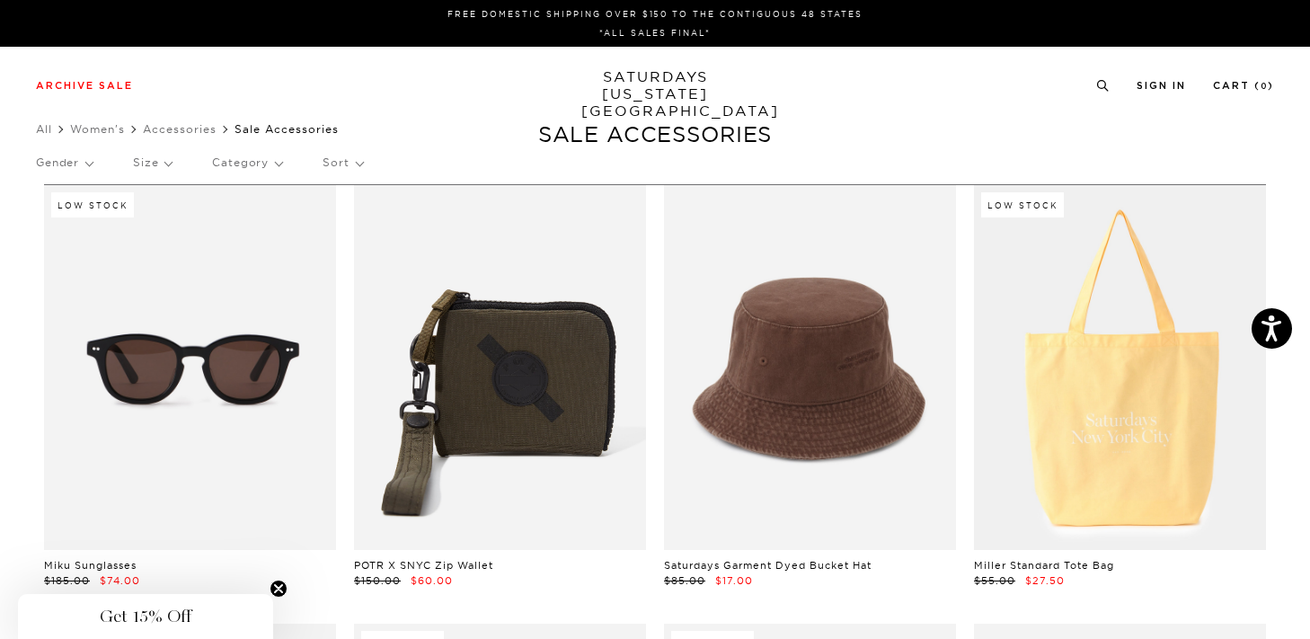
click at [661, 97] on link "SATURDAYS NEW YORK CITY" at bounding box center [655, 93] width 148 height 51
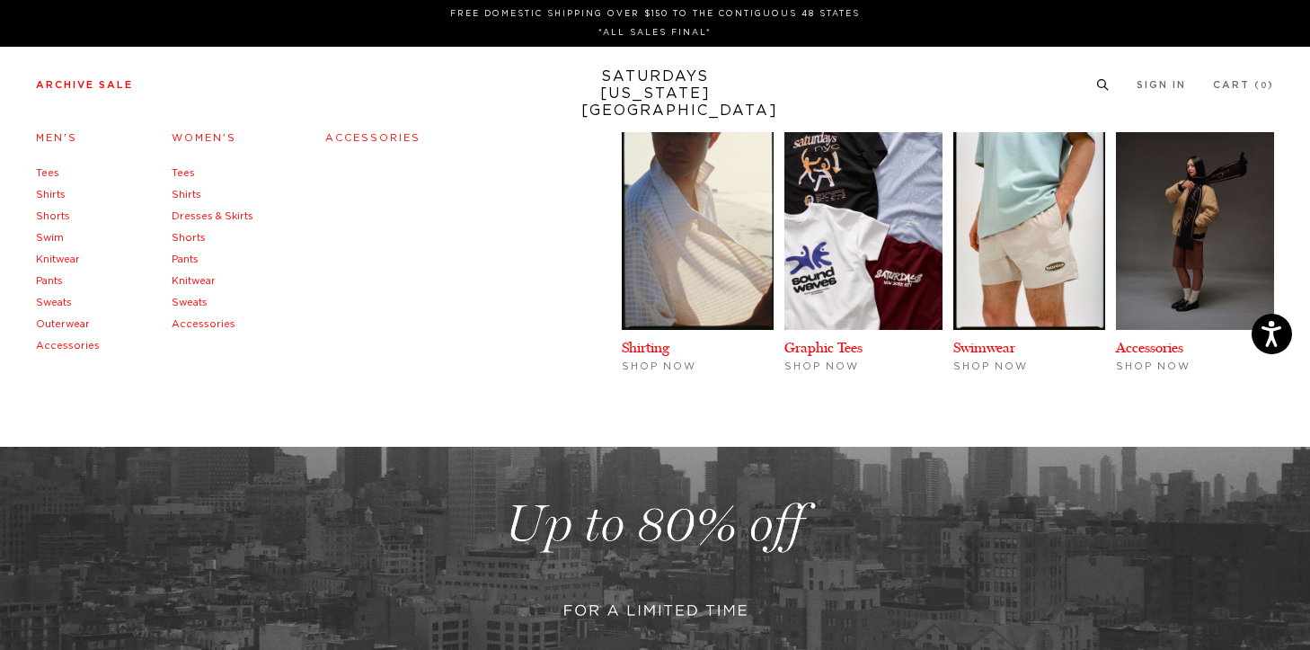
click at [377, 143] on link "Accessories" at bounding box center [372, 138] width 95 height 10
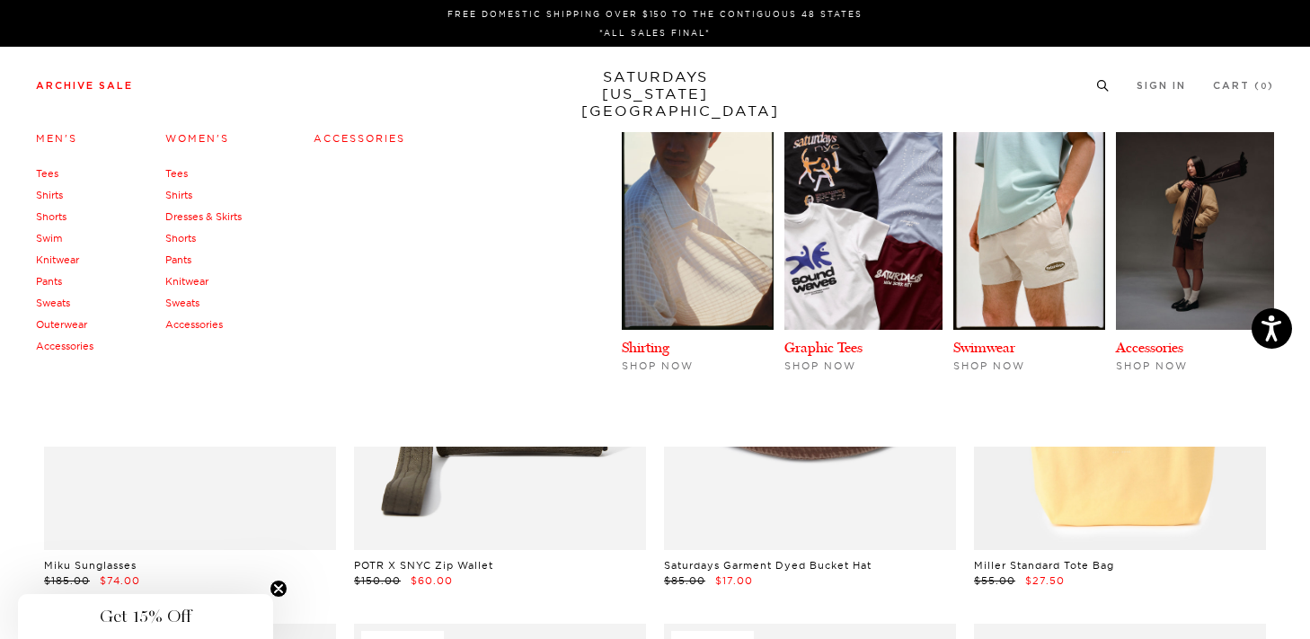
click at [75, 350] on link "Accessories" at bounding box center [65, 346] width 58 height 13
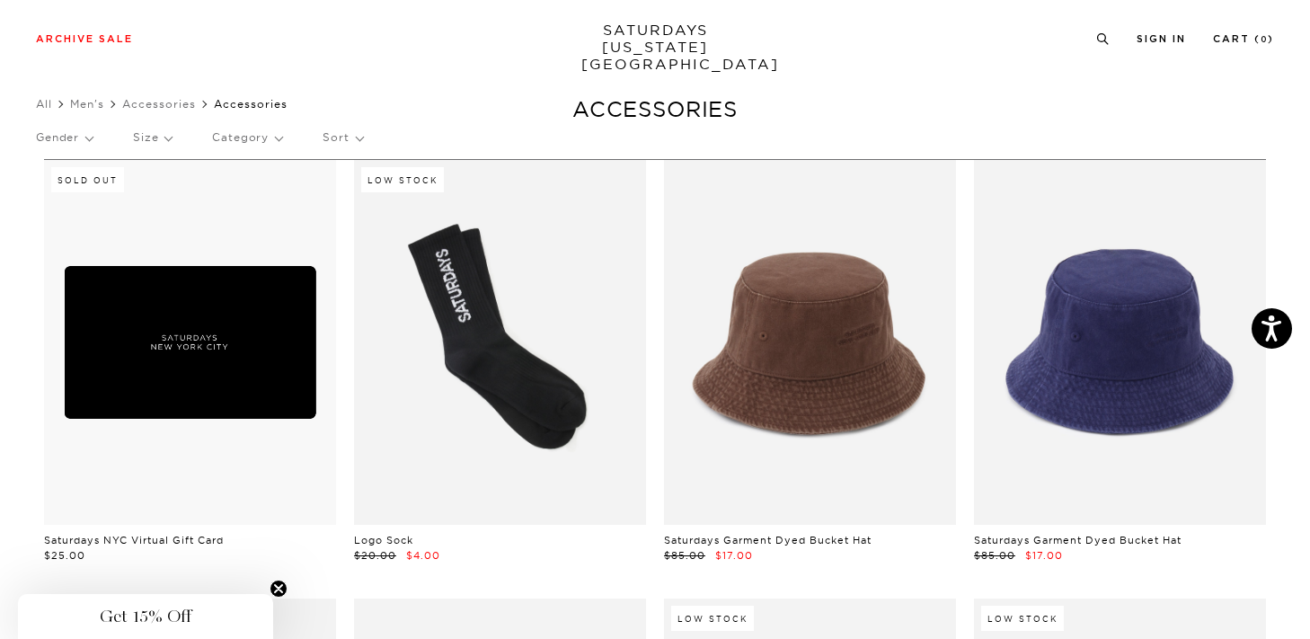
scroll to position [29, 0]
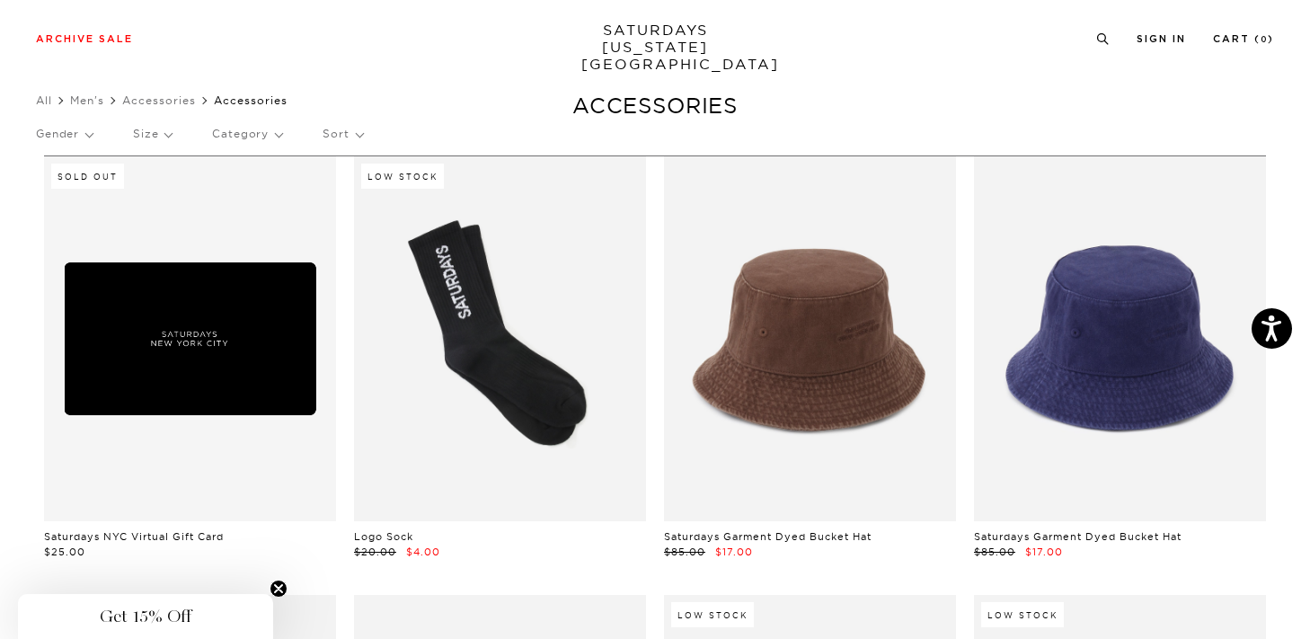
click at [227, 322] on link at bounding box center [190, 338] width 292 height 365
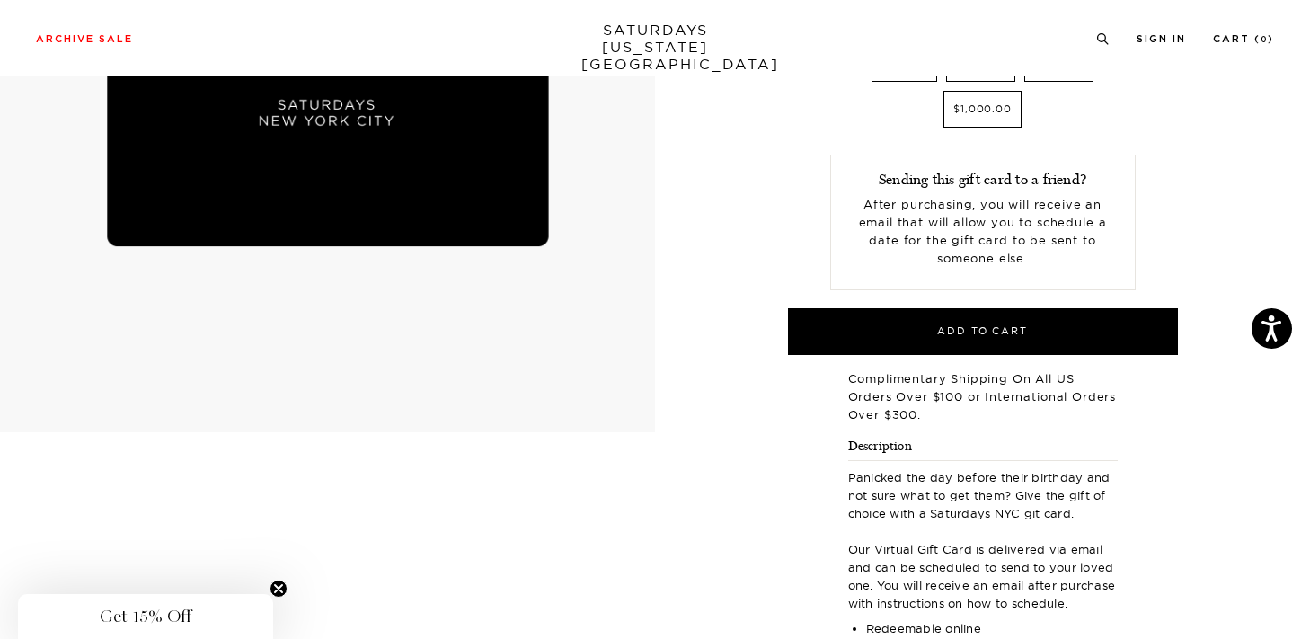
scroll to position [306, 0]
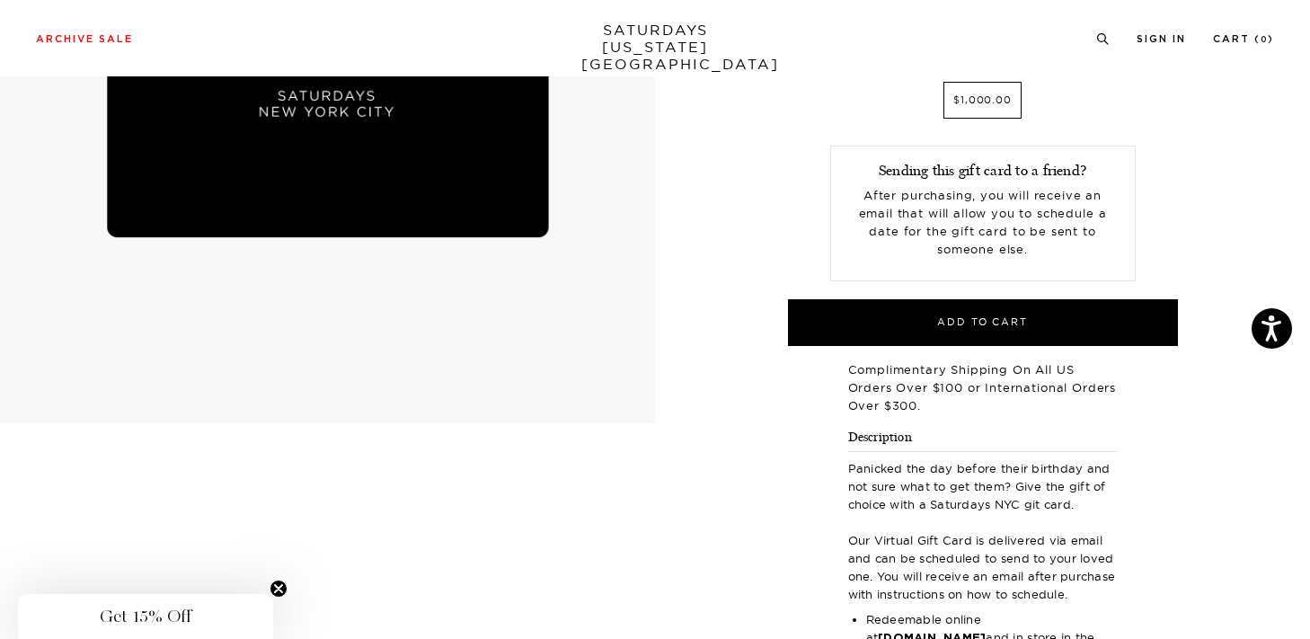
click at [281, 591] on icon "Close teaser" at bounding box center [278, 588] width 7 height 7
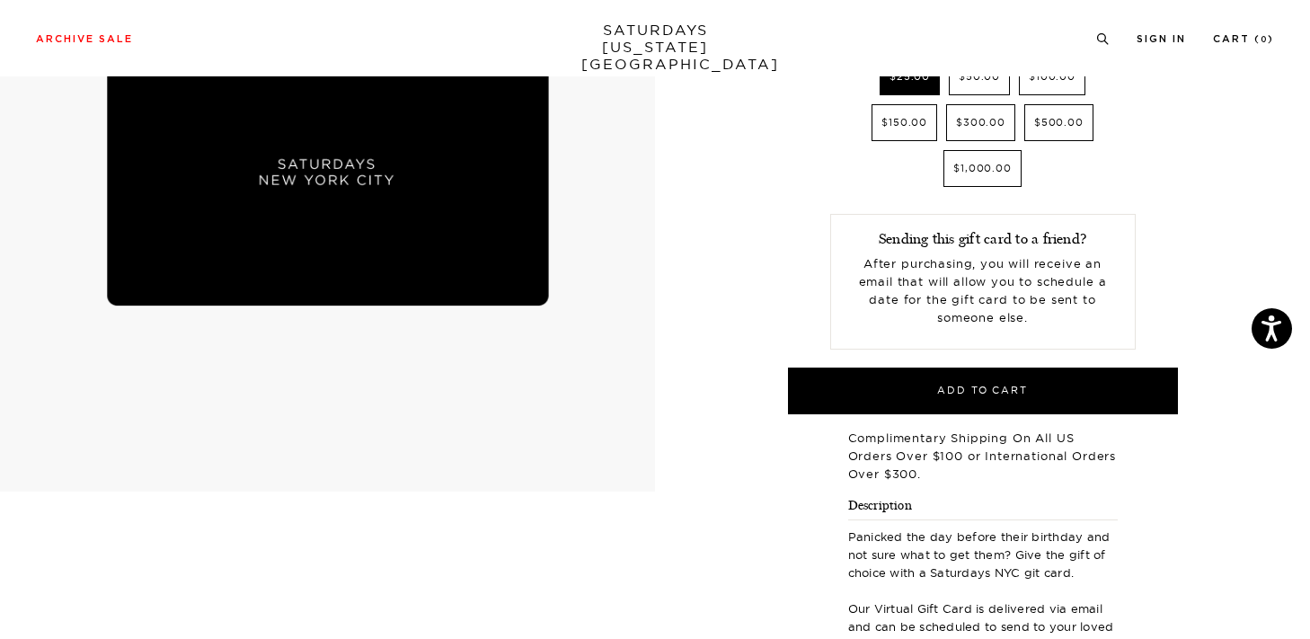
scroll to position [235, 0]
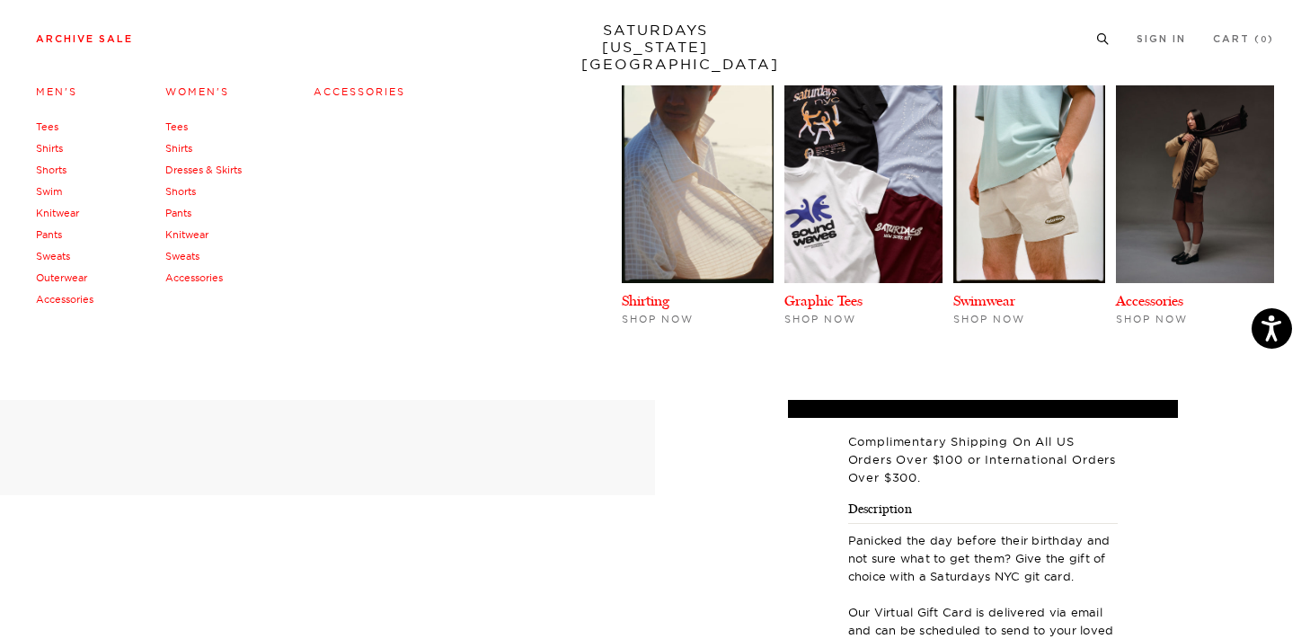
click at [95, 42] on link "Archive Sale" at bounding box center [84, 39] width 97 height 10
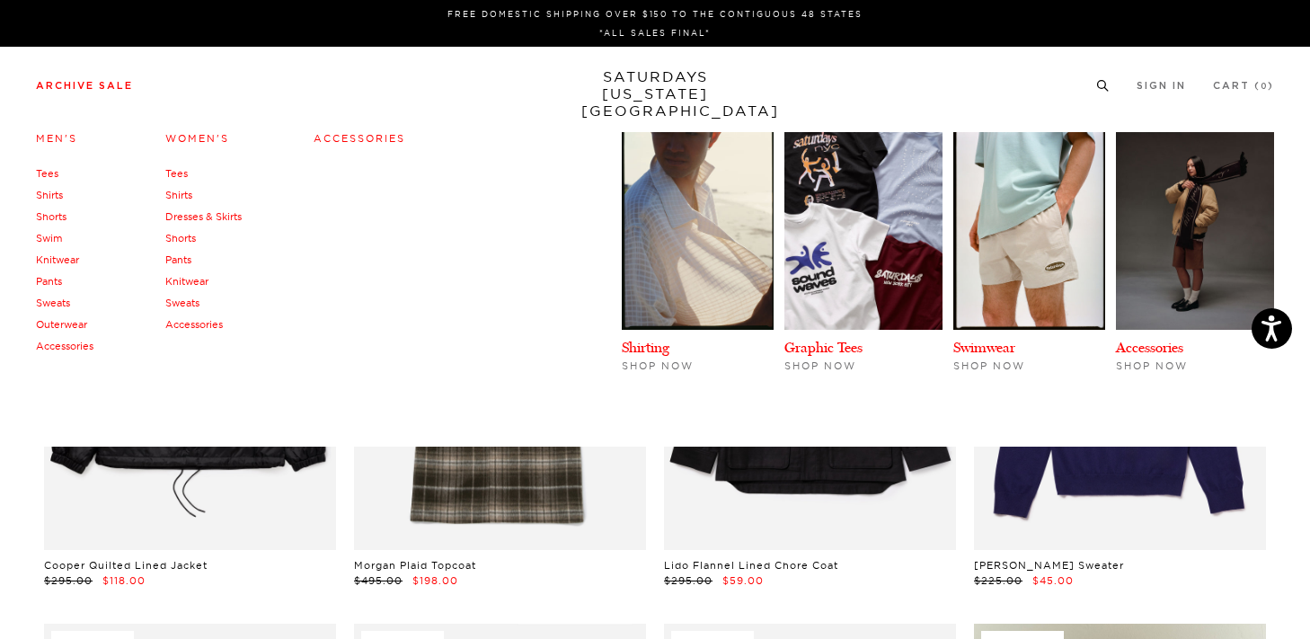
click at [66, 347] on link "Accessories" at bounding box center [65, 346] width 58 height 13
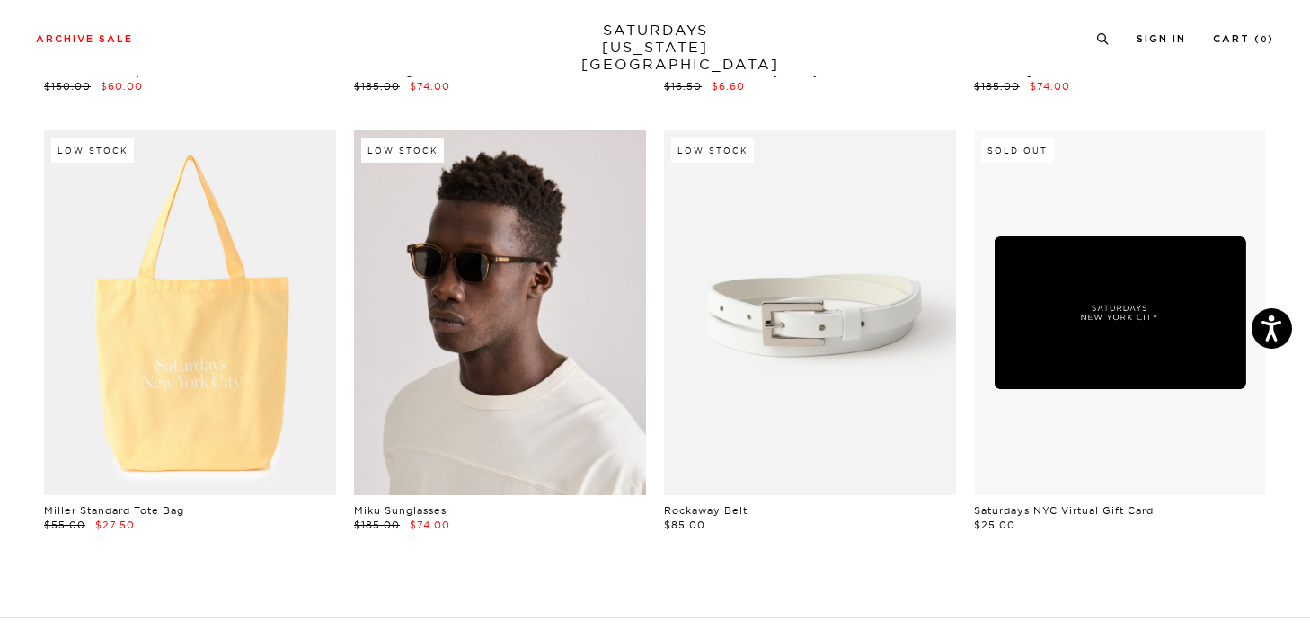
scroll to position [934, 0]
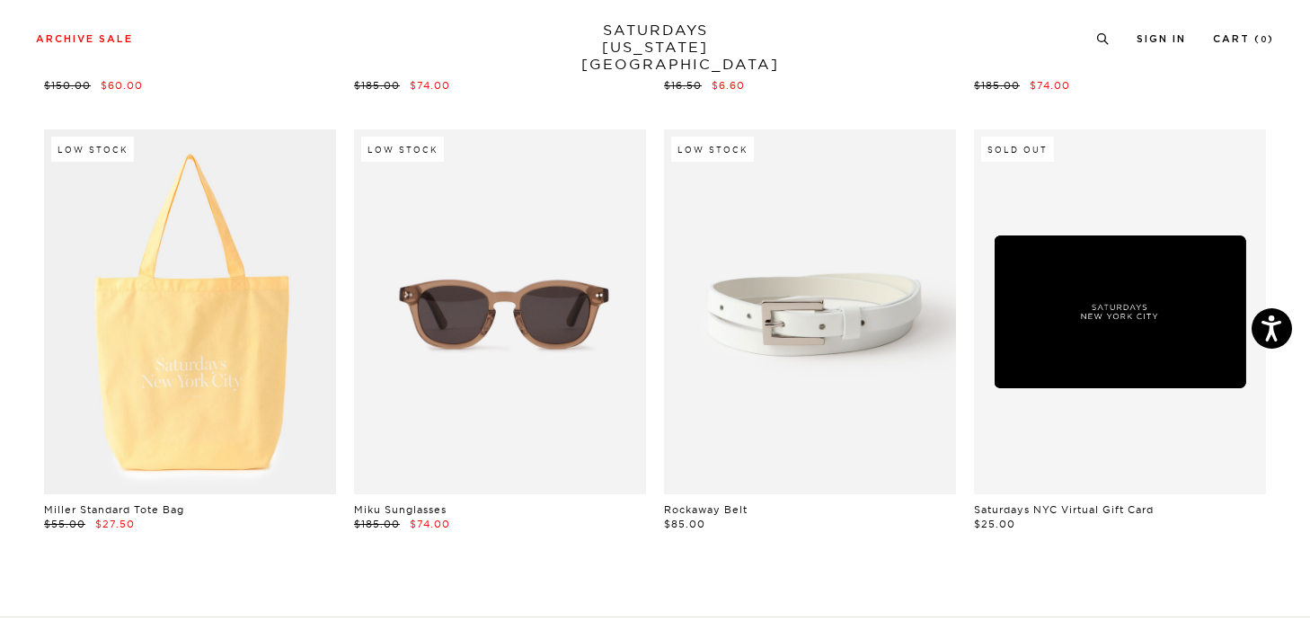
click at [1100, 282] on link at bounding box center [1120, 311] width 292 height 365
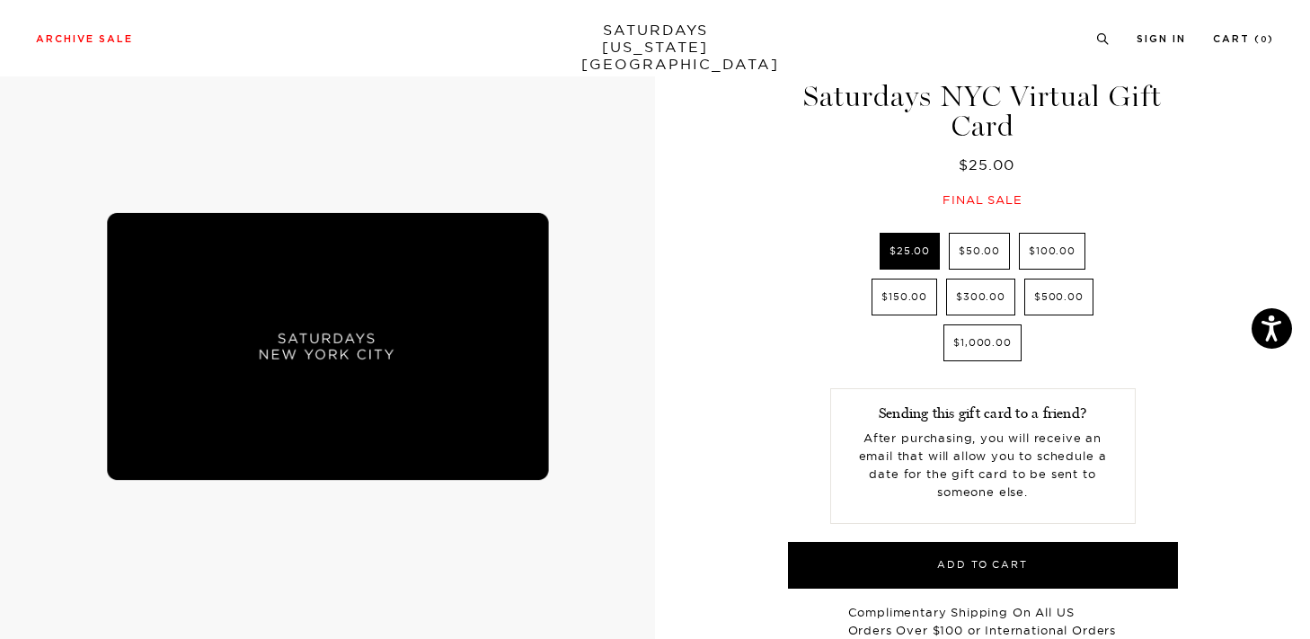
scroll to position [58, 0]
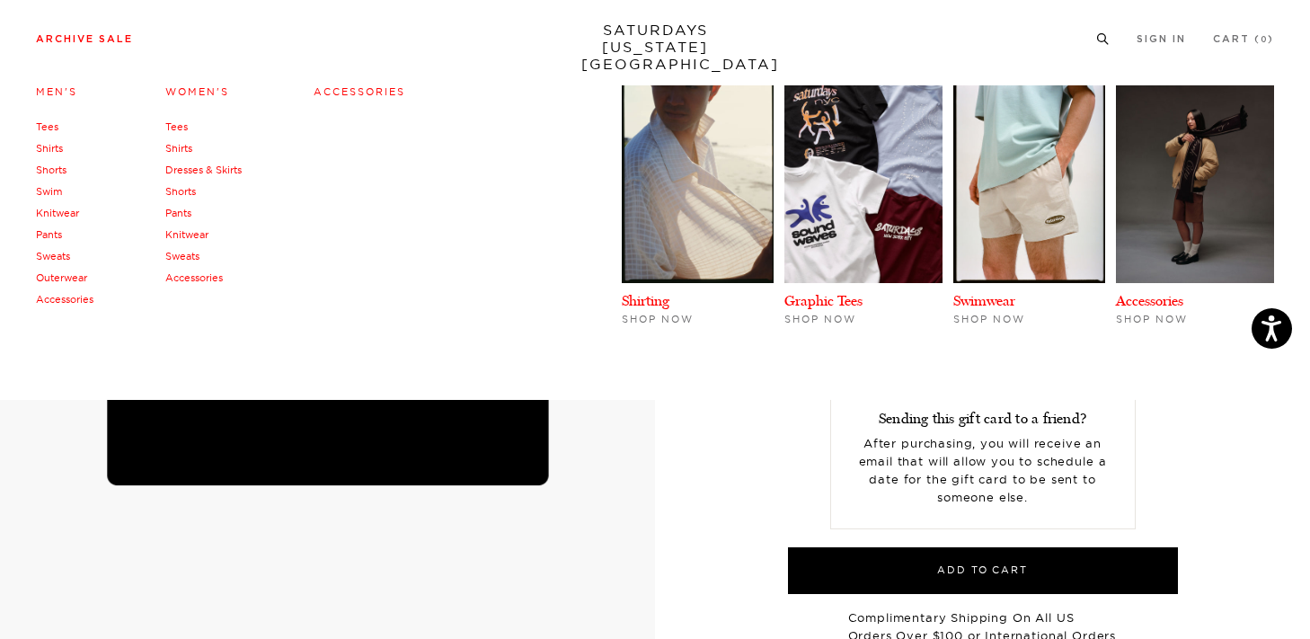
click at [360, 90] on link "Accessories" at bounding box center [360, 91] width 92 height 13
